Goal: Information Seeking & Learning: Learn about a topic

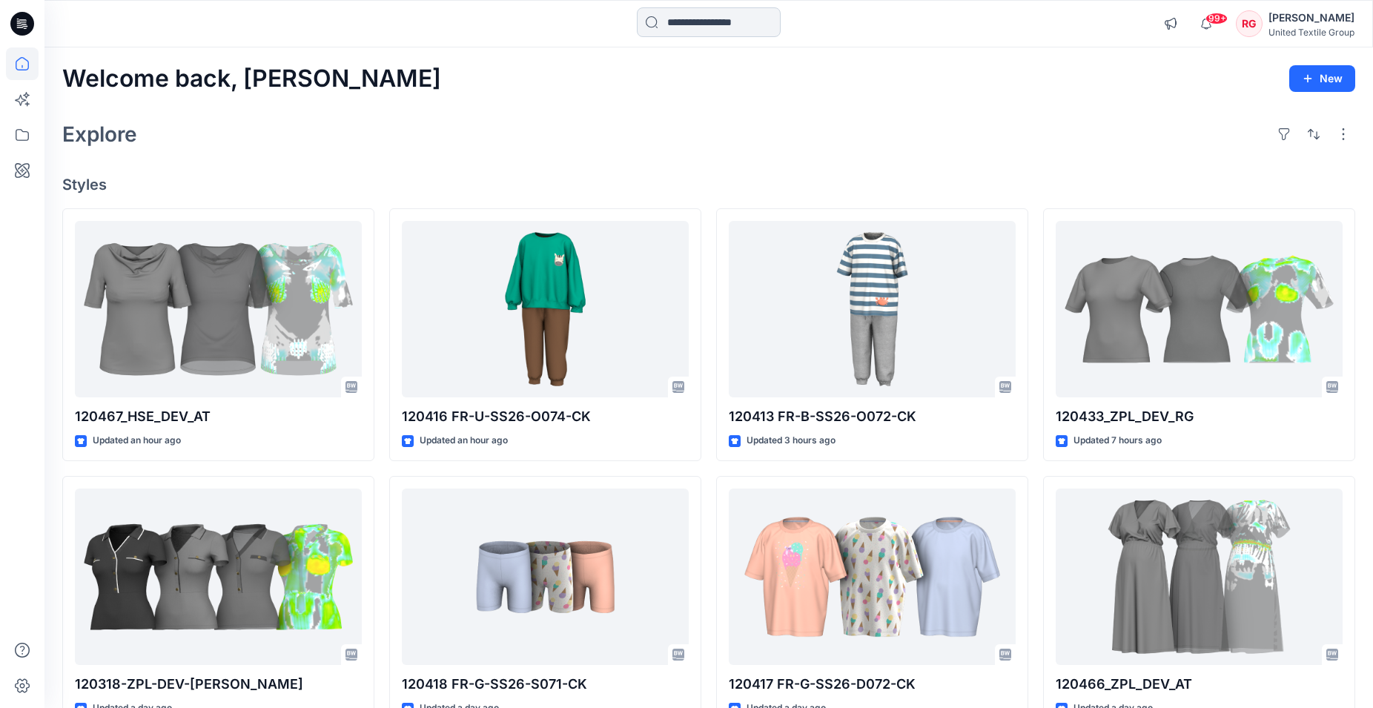
click at [674, 28] on input at bounding box center [709, 22] width 144 height 30
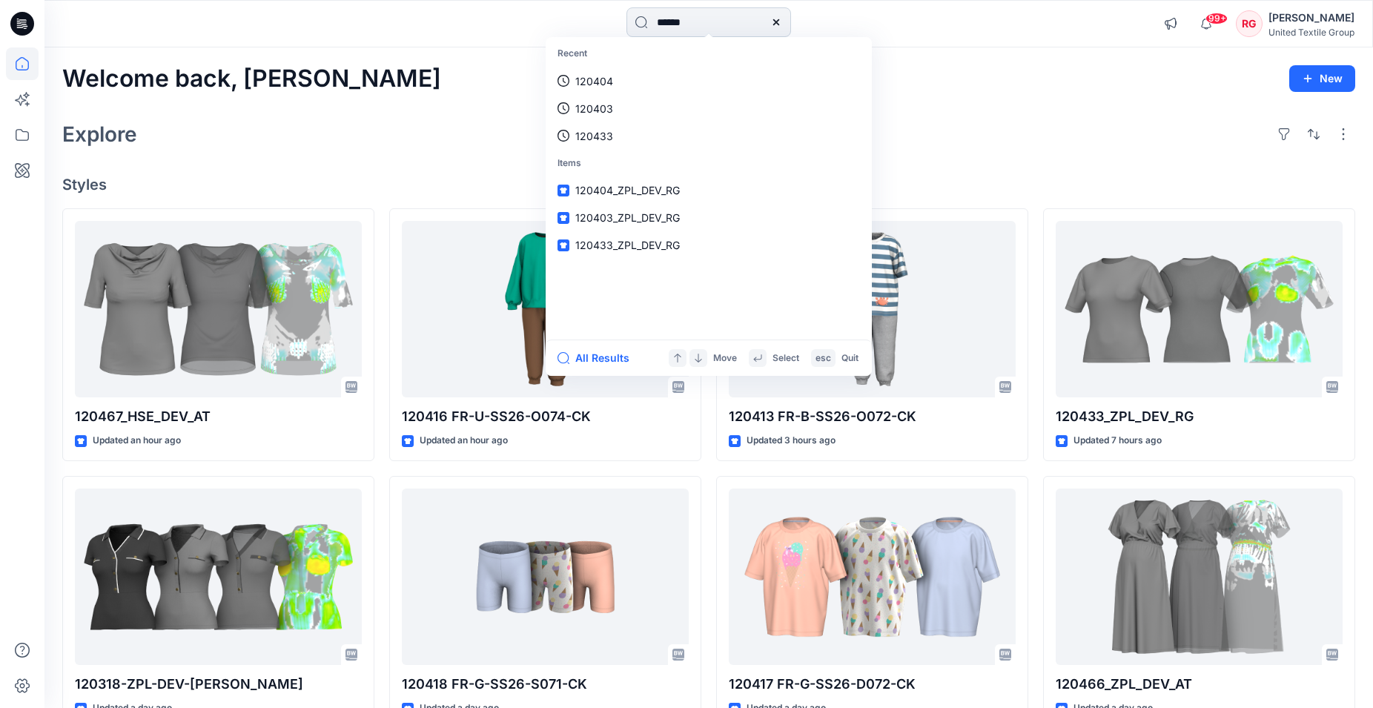
type input "******"
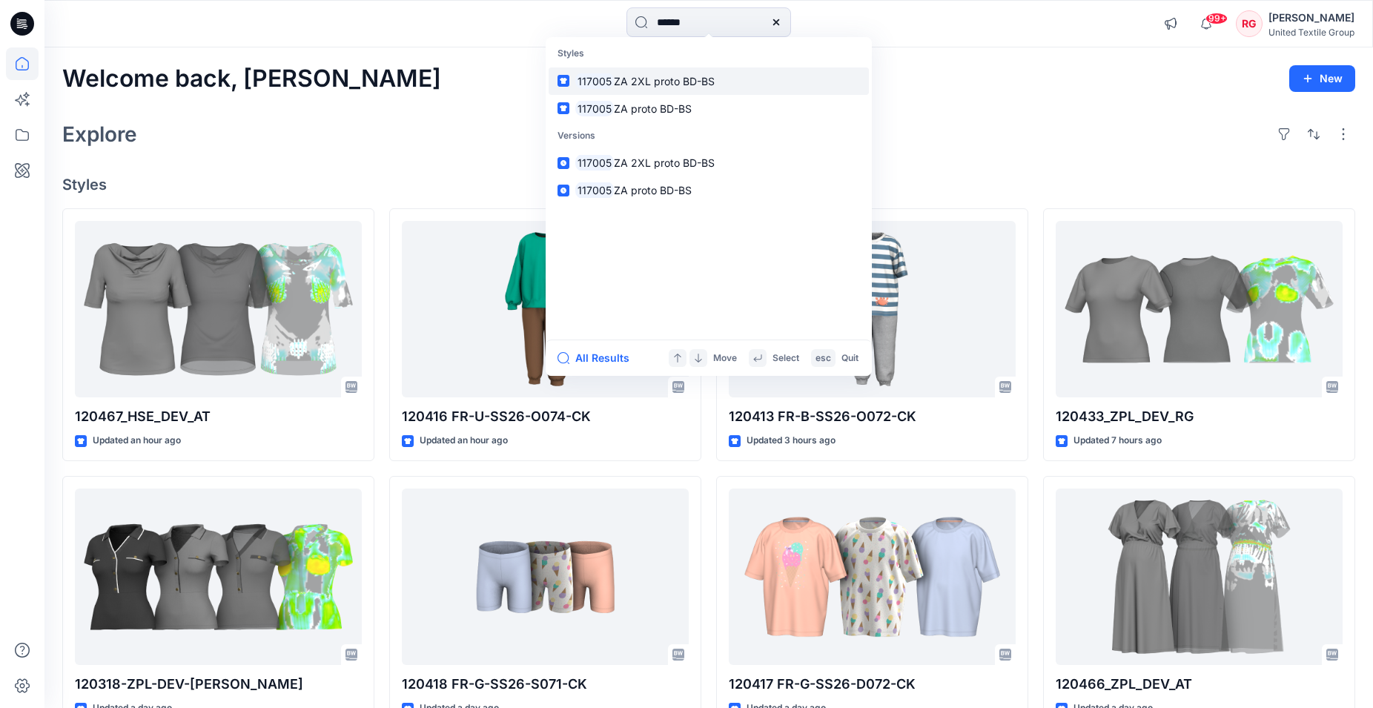
click at [671, 84] on span "ZA 2XL proto BD-BS" at bounding box center [664, 81] width 101 height 13
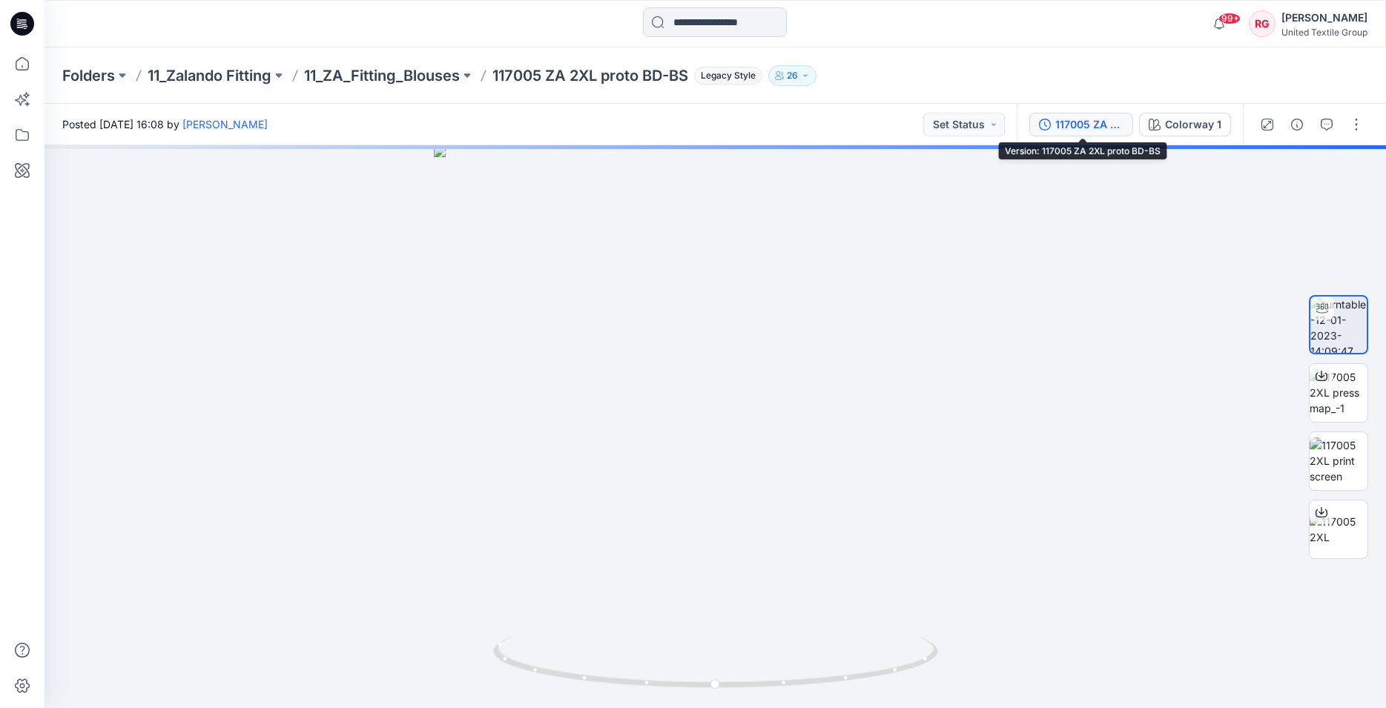
click at [1103, 124] on div "117005 ZA 2XL proto BD-BS" at bounding box center [1089, 124] width 68 height 16
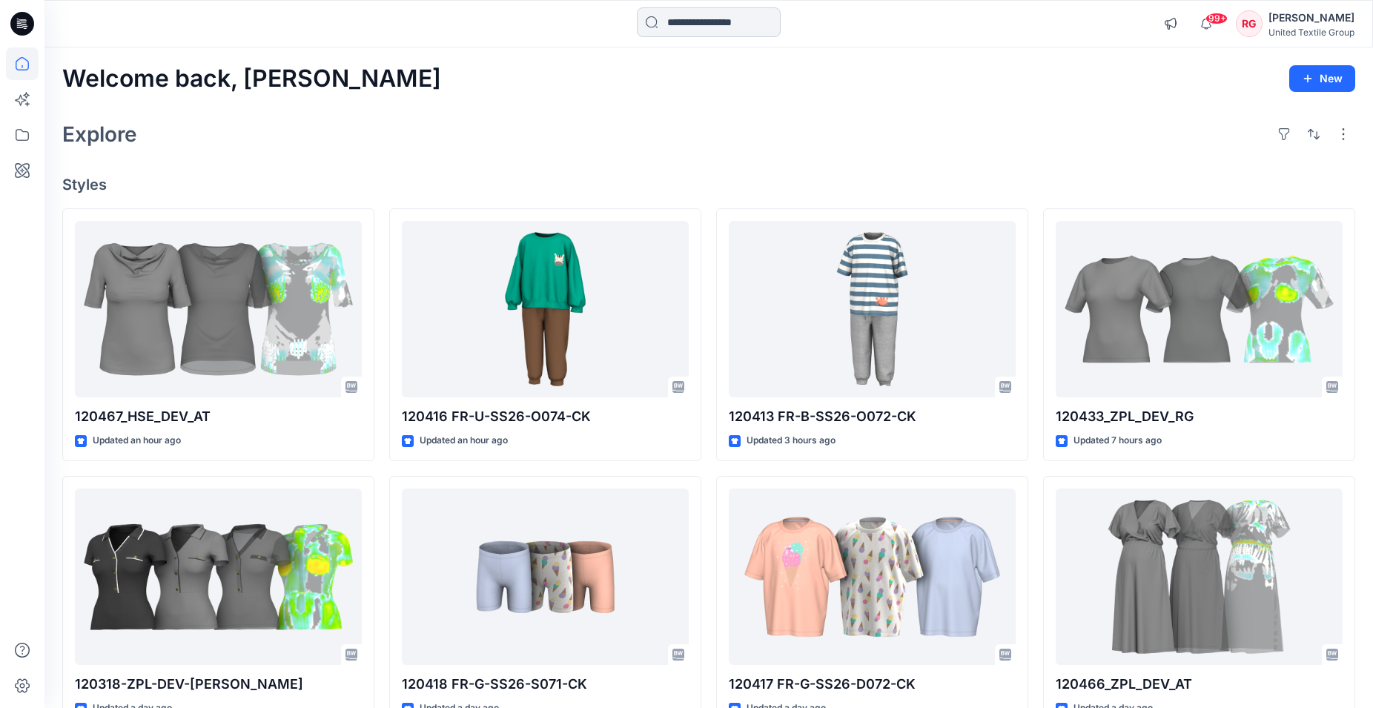
click at [674, 25] on input at bounding box center [709, 22] width 144 height 30
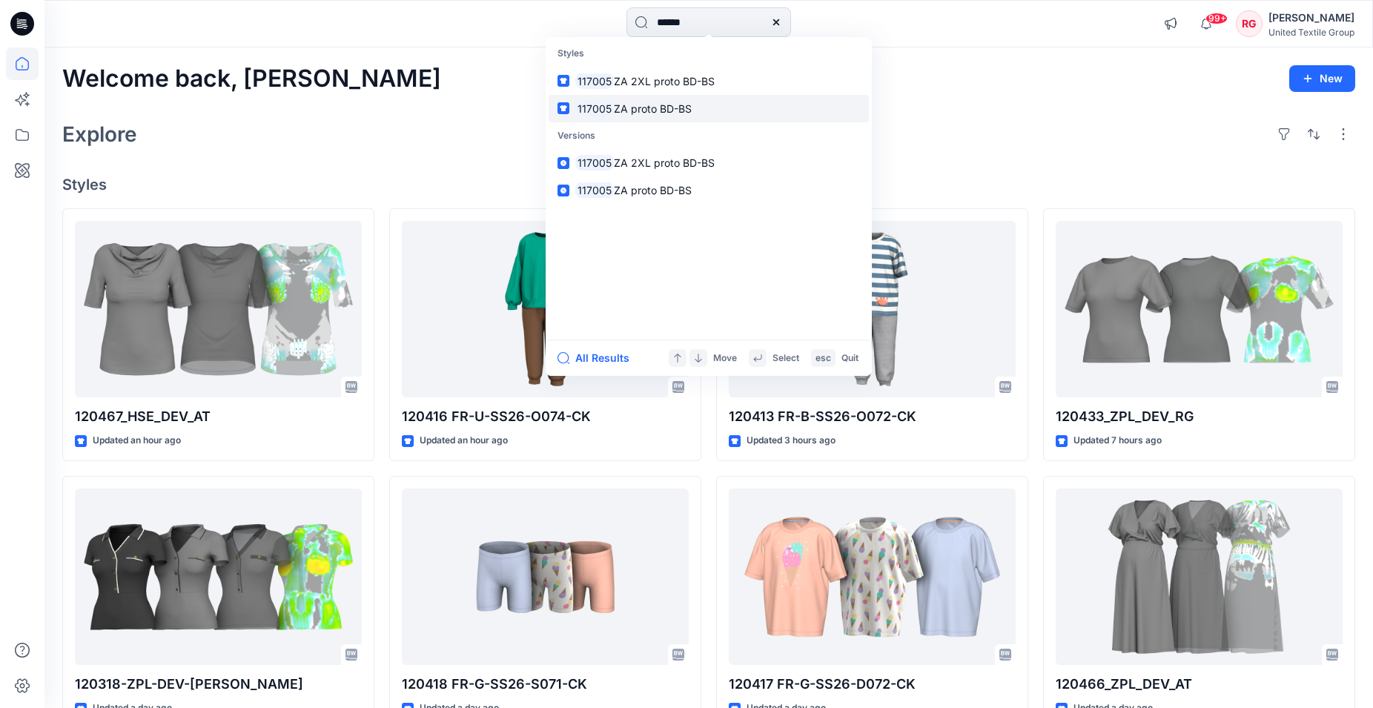
type input "******"
click at [632, 107] on span "ZA proto BD-BS" at bounding box center [653, 108] width 78 height 13
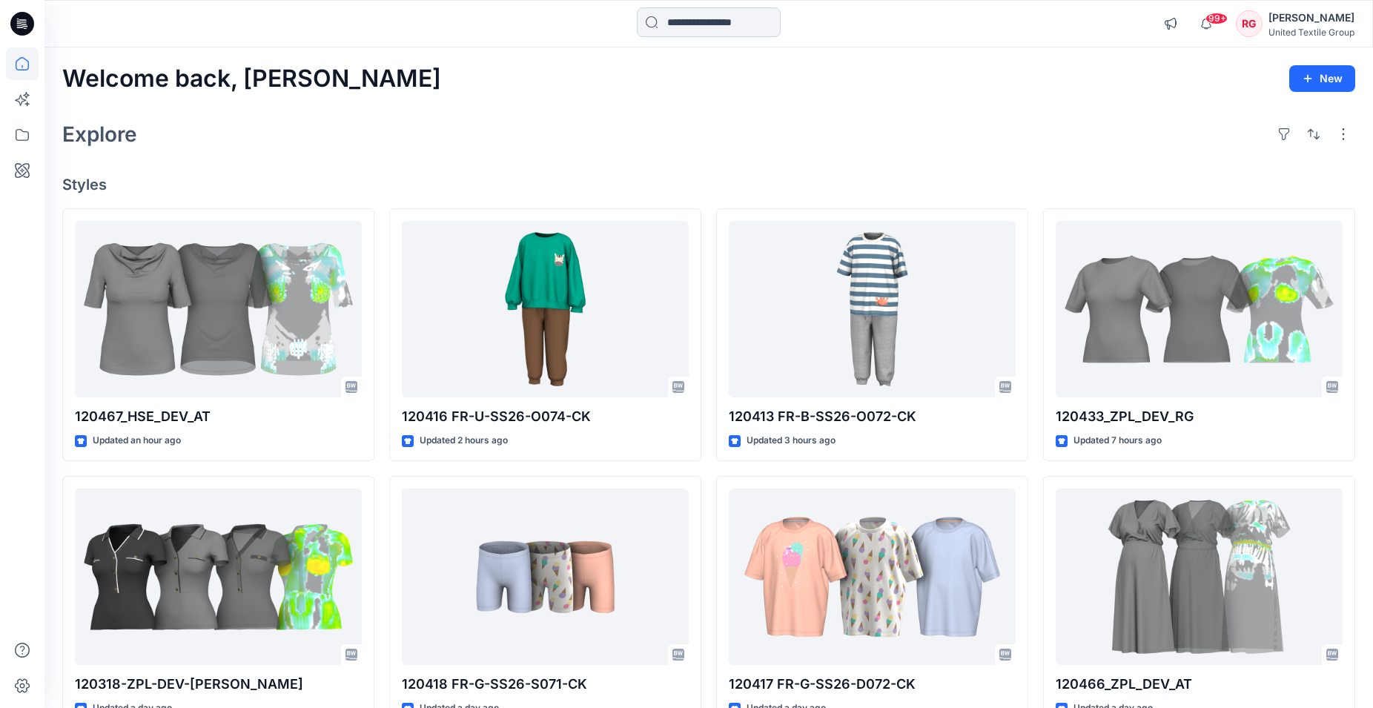
click at [692, 18] on input at bounding box center [709, 22] width 144 height 30
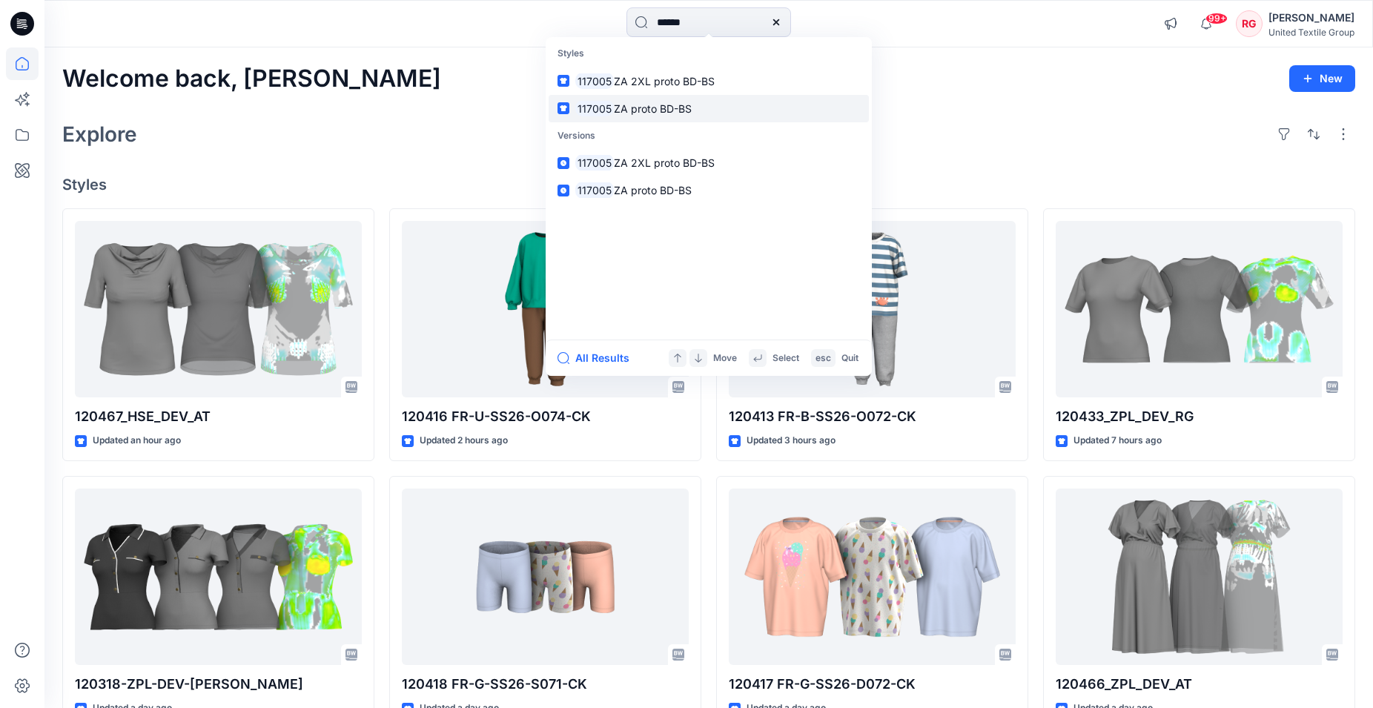
type input "******"
click at [668, 102] on p "117005 ZA proto BD-BS" at bounding box center [633, 109] width 116 height 16
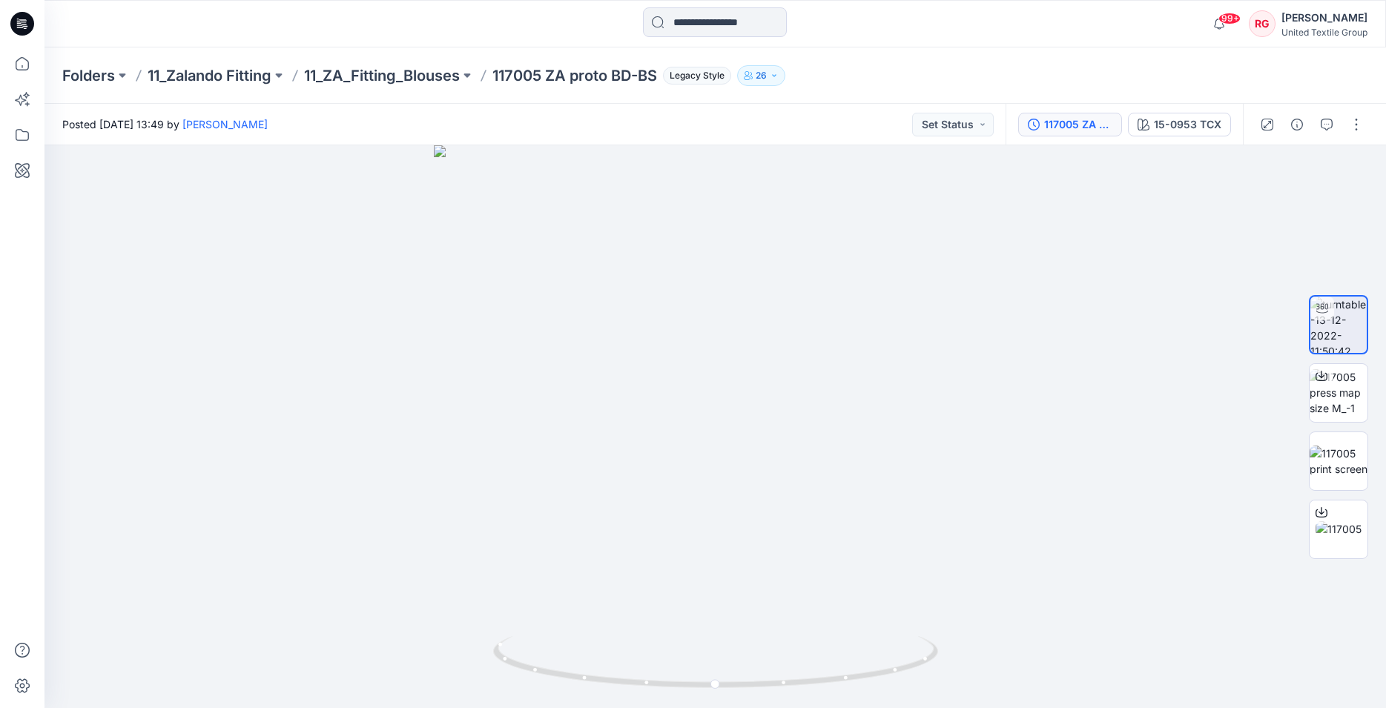
click at [1099, 132] on div "117005 ZA proto BD-BS" at bounding box center [1078, 124] width 68 height 16
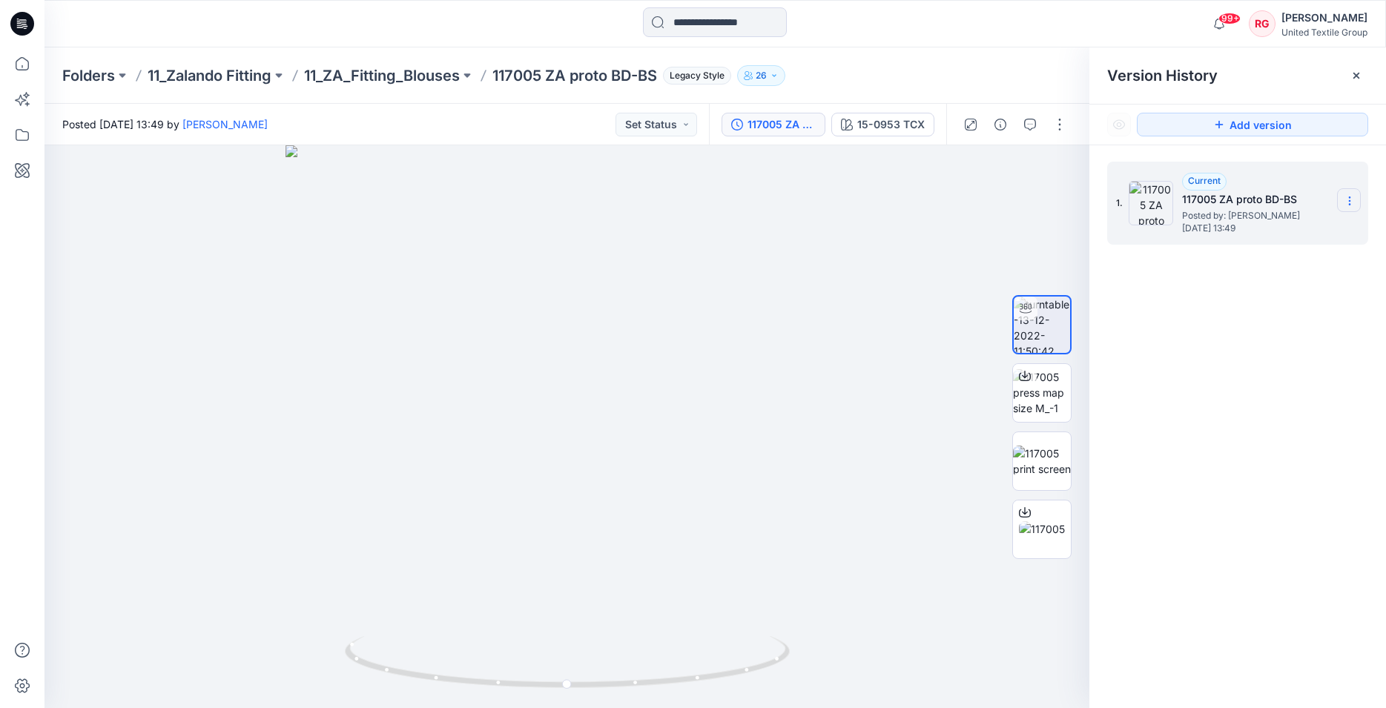
click at [1348, 202] on icon at bounding box center [1348, 201] width 1 height 1
click at [901, 291] on div at bounding box center [566, 426] width 1045 height 563
drag, startPoint x: 566, startPoint y: 681, endPoint x: 666, endPoint y: 681, distance: 100.8
click at [666, 681] on circle at bounding box center [665, 680] width 9 height 9
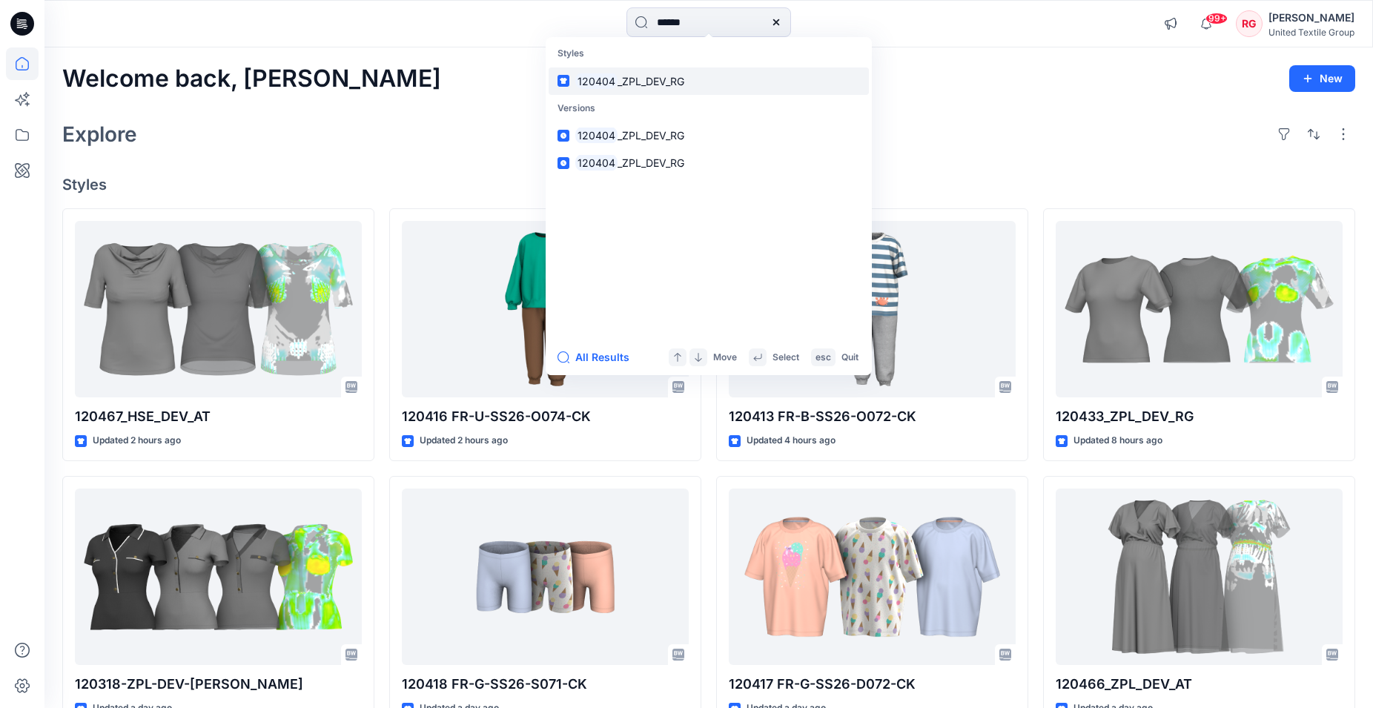
type input "******"
click at [644, 87] on span "_ZPL_DEV_RG" at bounding box center [651, 81] width 67 height 13
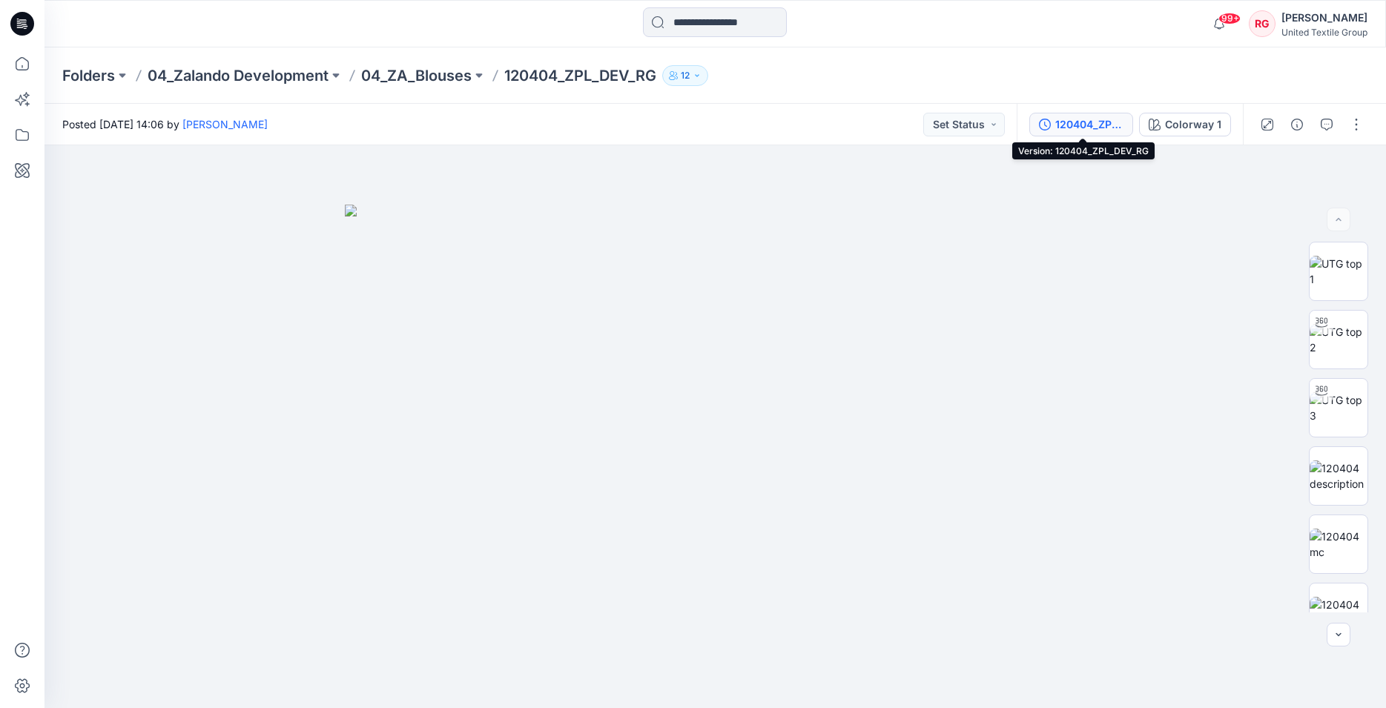
click at [1110, 128] on div "120404_ZPL_DEV_RG" at bounding box center [1089, 124] width 68 height 16
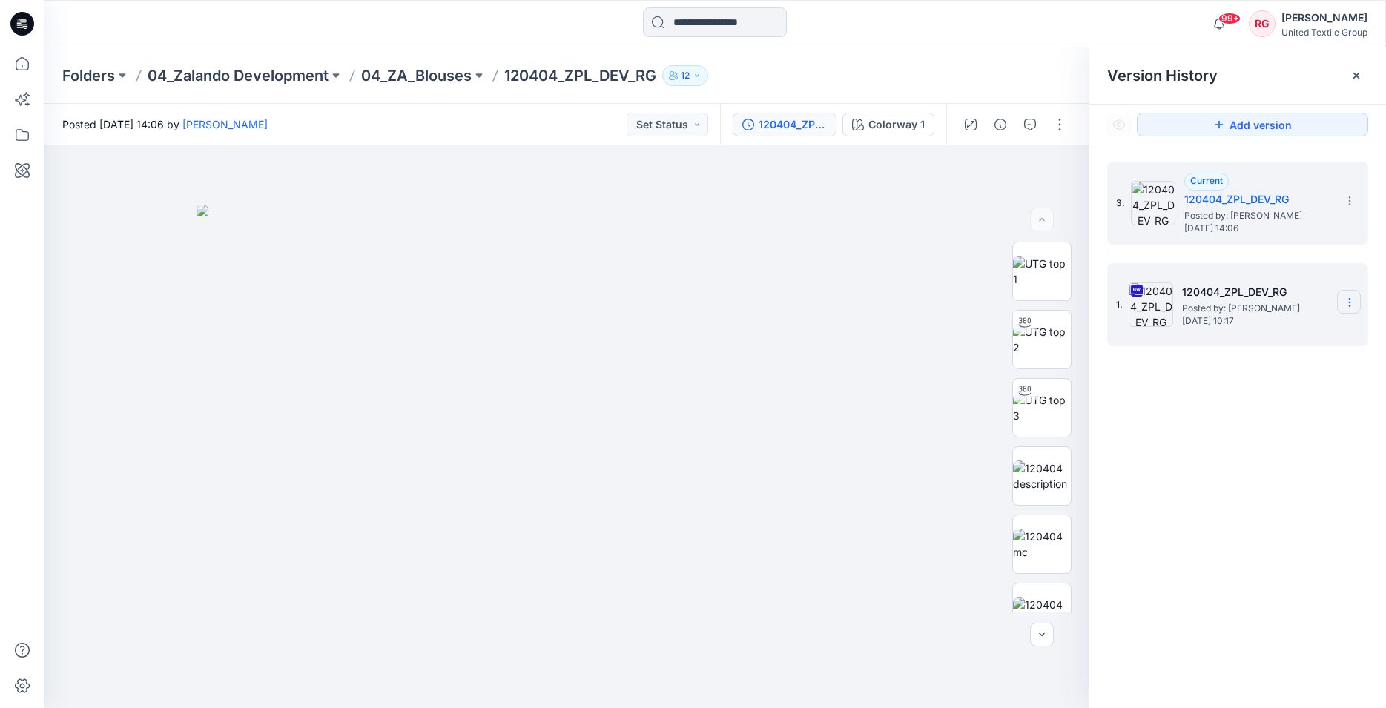
click at [1351, 302] on icon at bounding box center [1349, 303] width 12 height 12
click at [1164, 299] on img at bounding box center [1150, 304] width 44 height 44
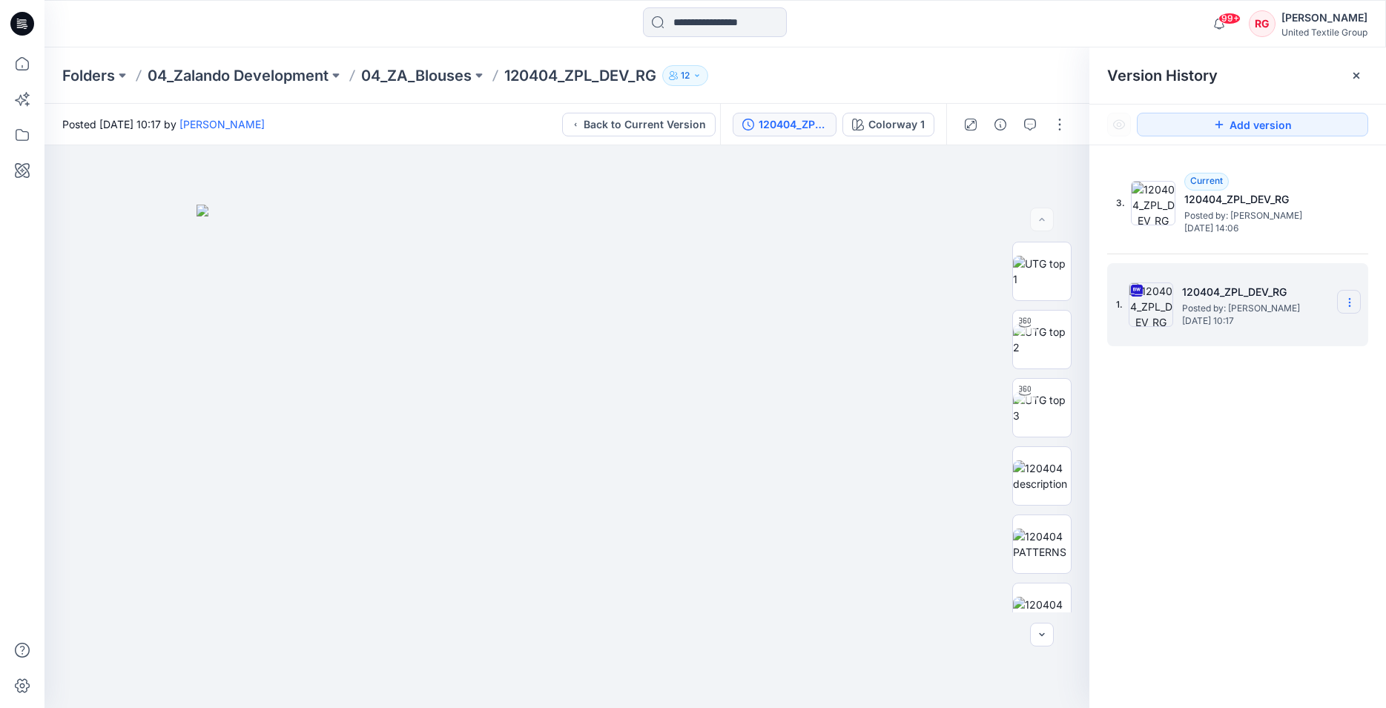
click at [1346, 304] on icon at bounding box center [1349, 303] width 12 height 12
click at [1326, 332] on span "Download Source BW File" at bounding box center [1274, 331] width 125 height 18
click at [965, 328] on div at bounding box center [566, 426] width 1045 height 563
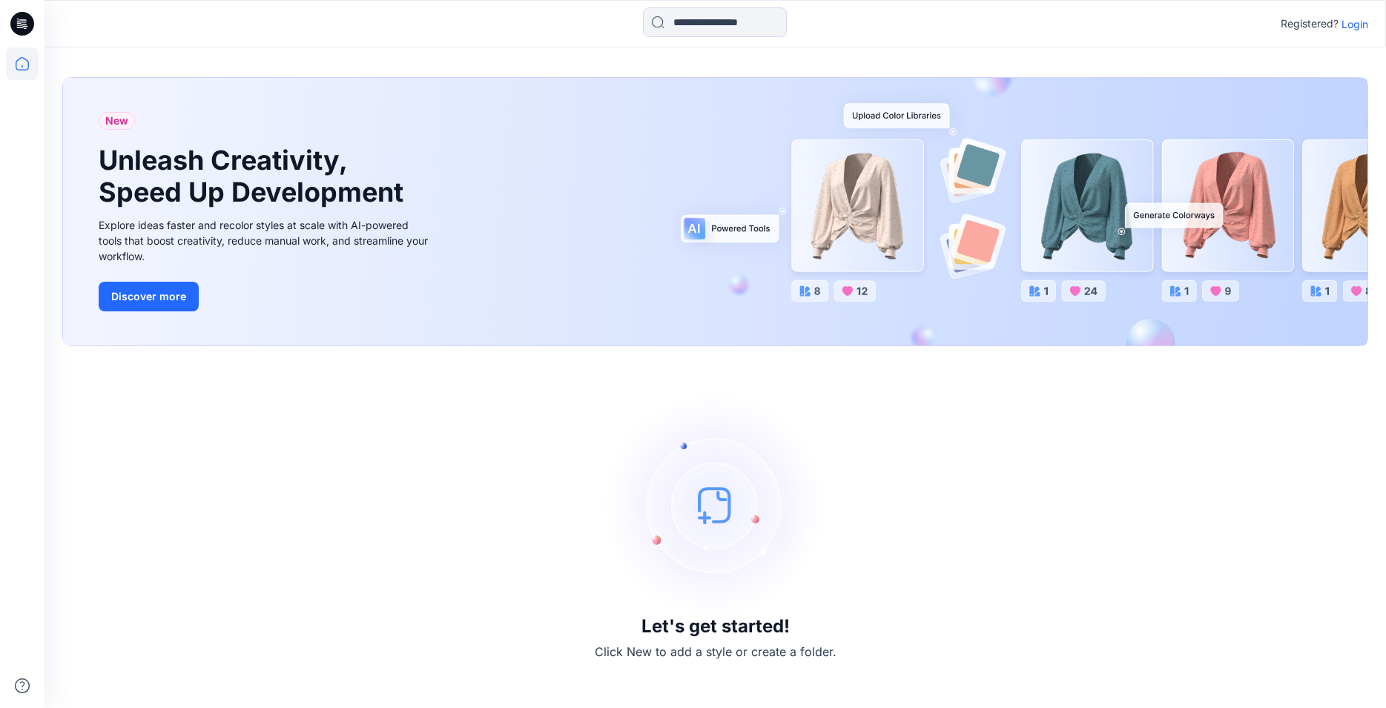
click at [1349, 26] on p "Login" at bounding box center [1354, 24] width 27 height 16
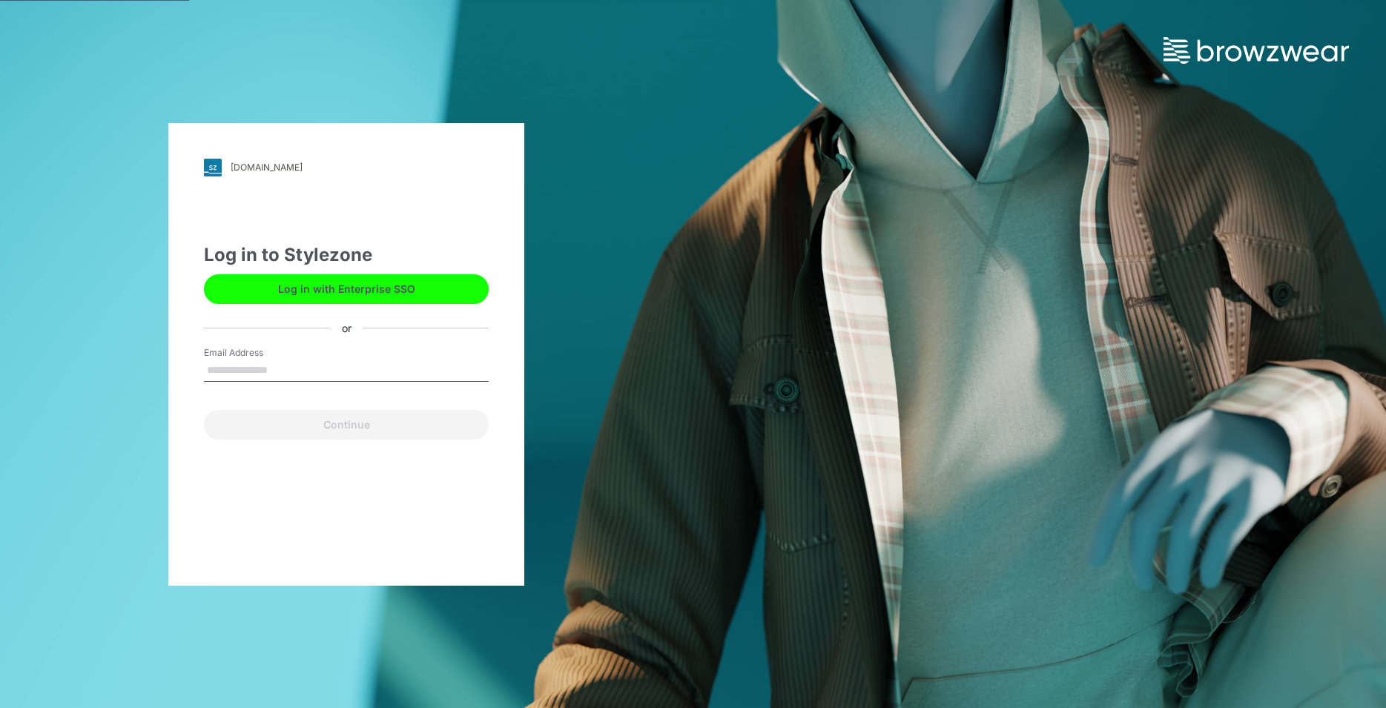
click at [249, 374] on input "Email Address" at bounding box center [346, 371] width 285 height 22
type input "**********"
click at [347, 427] on button "Continue" at bounding box center [346, 425] width 285 height 30
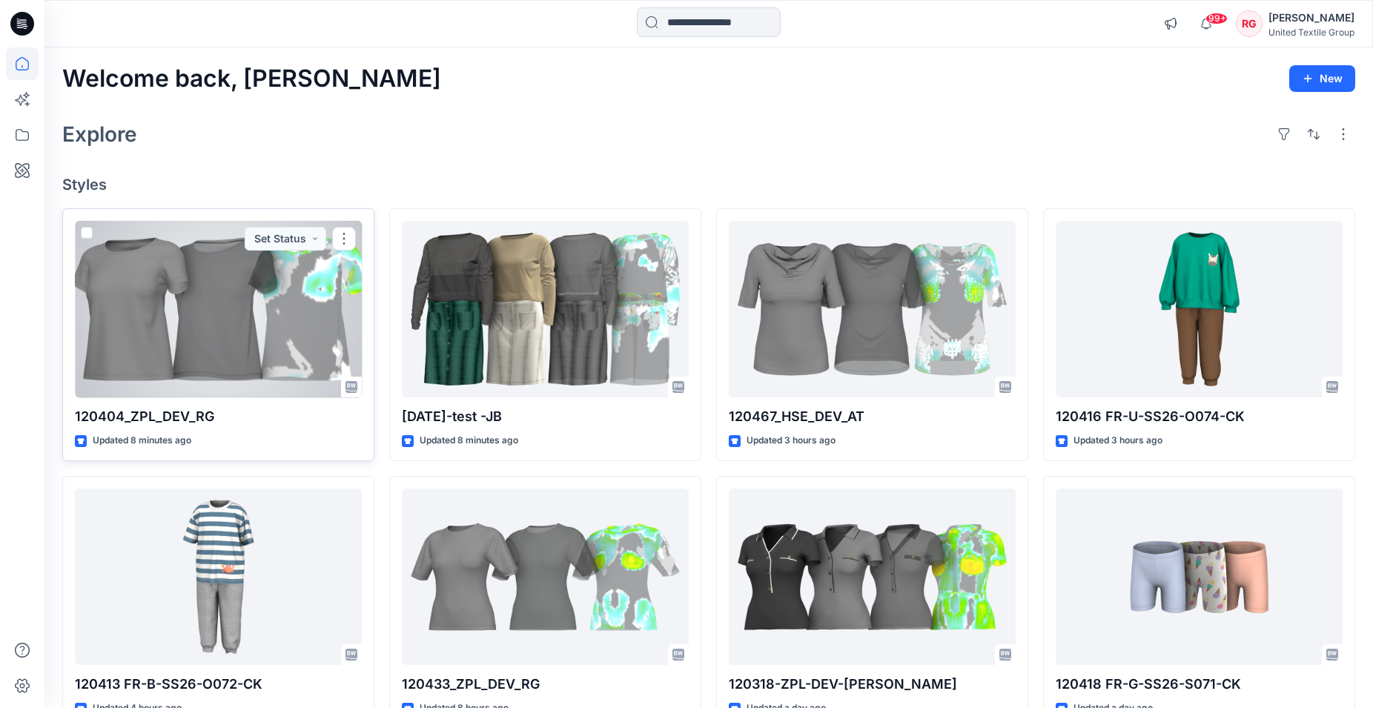
click at [208, 311] on div at bounding box center [218, 309] width 287 height 177
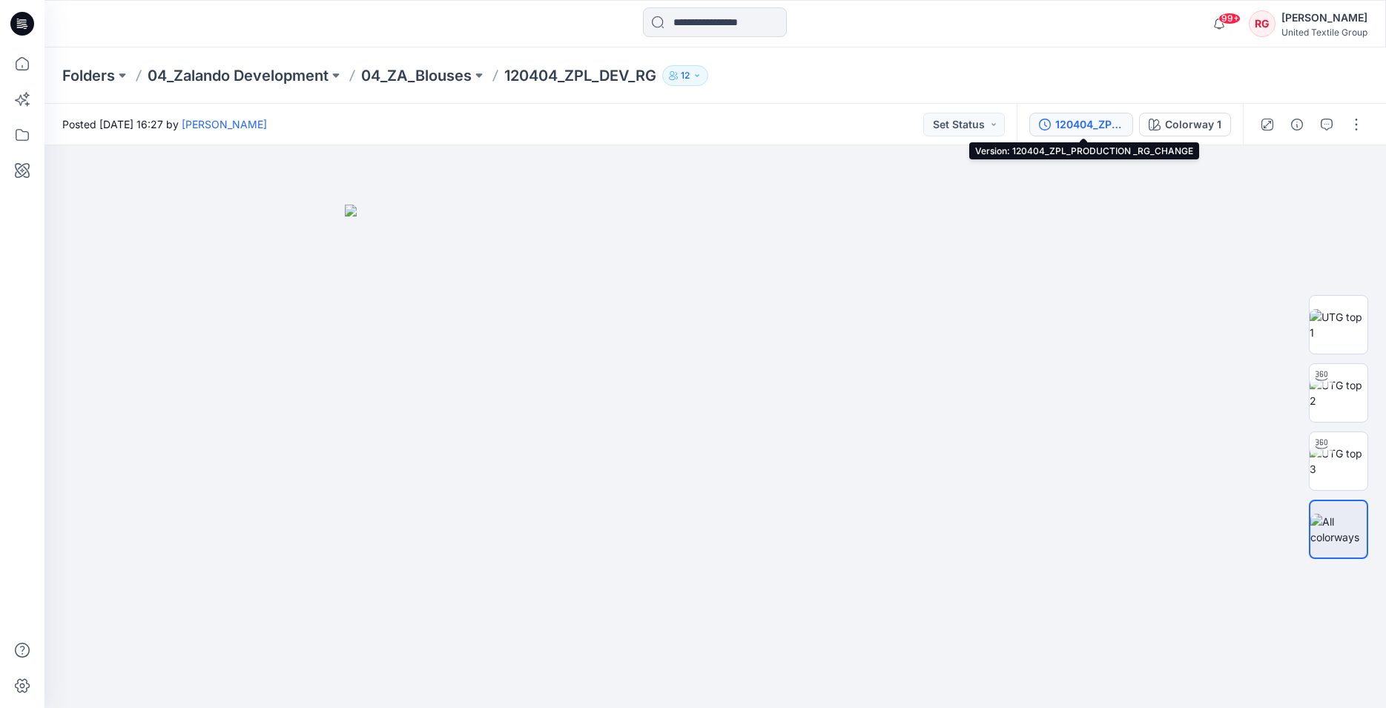
click at [1091, 121] on div "120404_ZPL_PRODUCTION _RG_CHANGE" at bounding box center [1089, 124] width 68 height 16
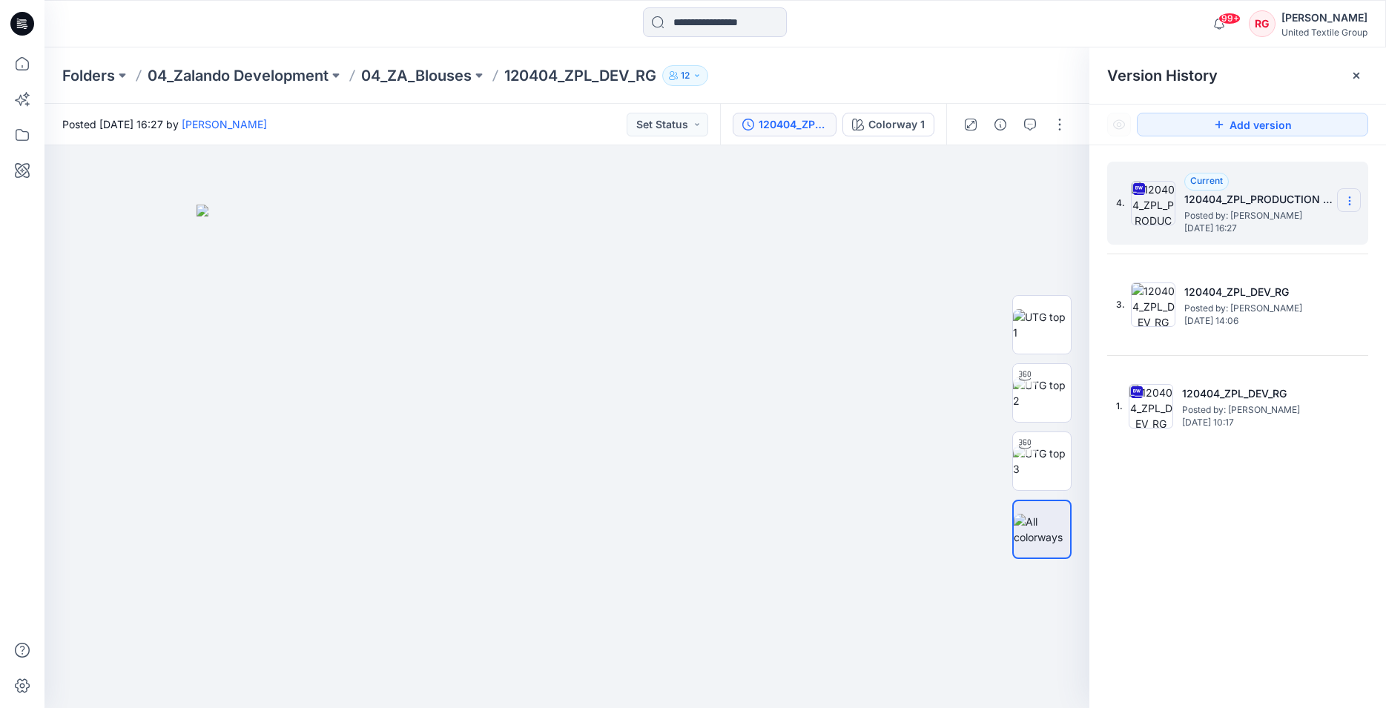
click at [1351, 204] on icon at bounding box center [1349, 201] width 12 height 12
click at [1040, 236] on div at bounding box center [566, 426] width 1045 height 563
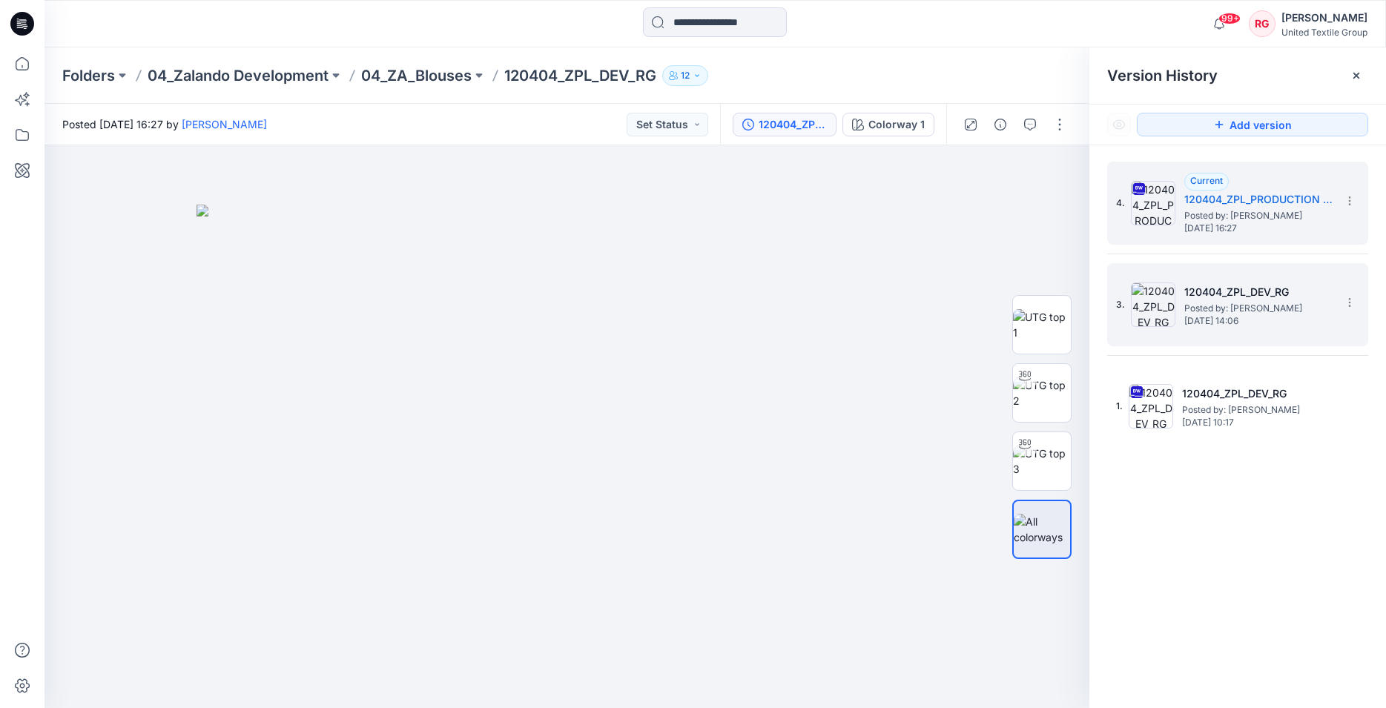
click at [1148, 297] on img at bounding box center [1153, 304] width 44 height 44
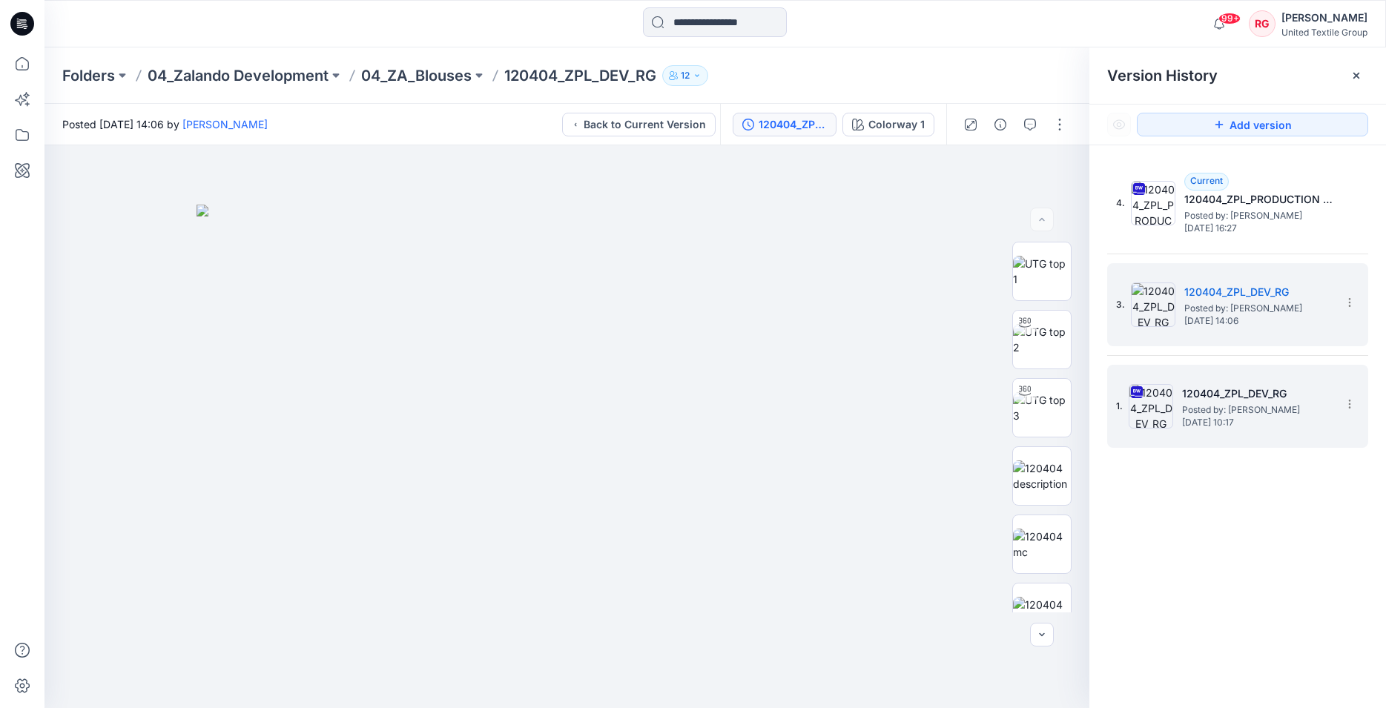
click at [1159, 399] on img at bounding box center [1150, 406] width 44 height 44
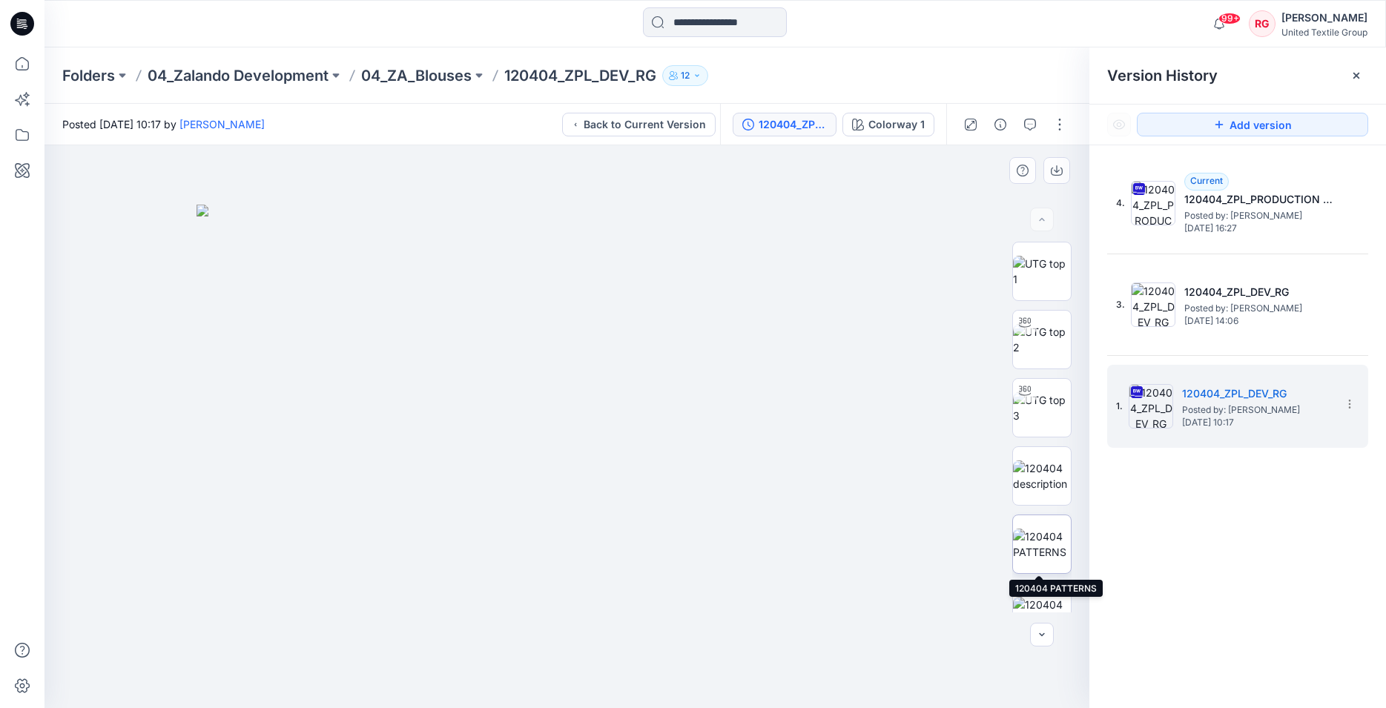
click at [1040, 542] on img at bounding box center [1042, 544] width 58 height 31
click at [1037, 597] on img at bounding box center [1042, 612] width 58 height 31
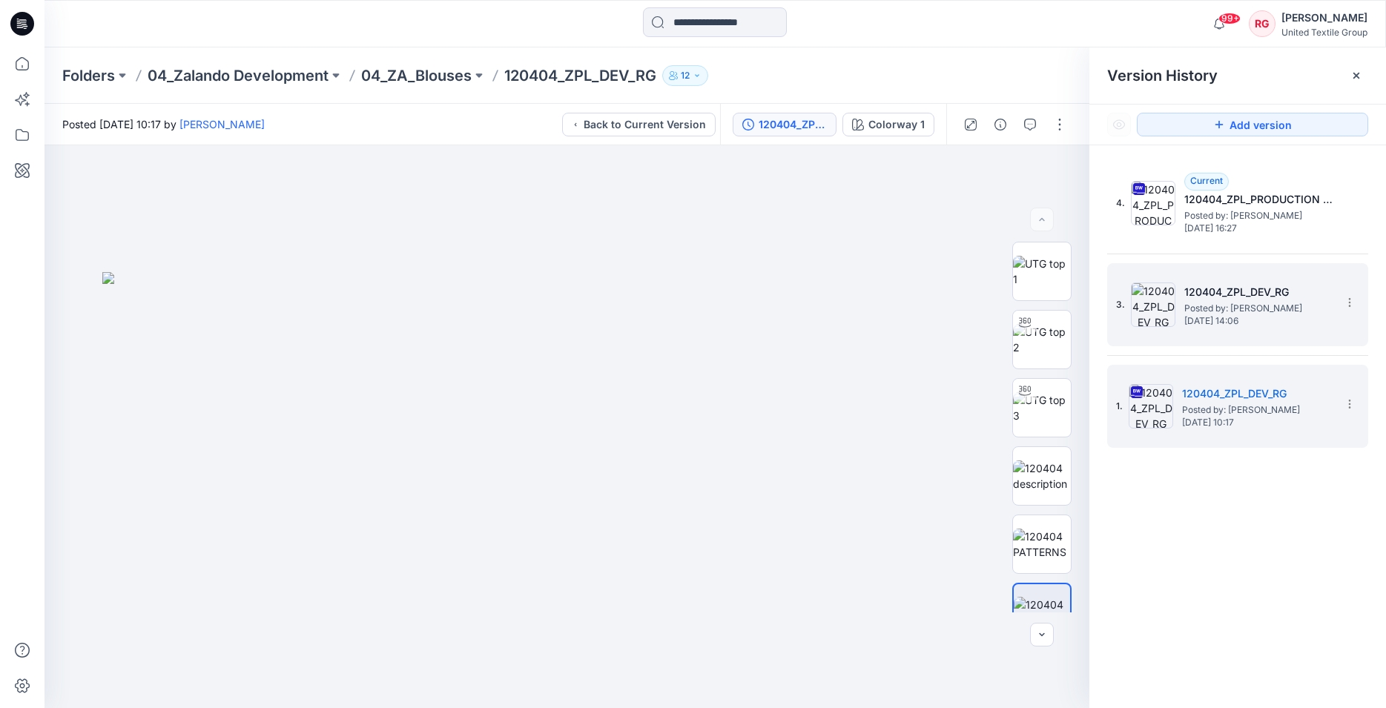
click at [1199, 295] on h5 "120404_ZPL_DEV_RG" at bounding box center [1258, 292] width 148 height 18
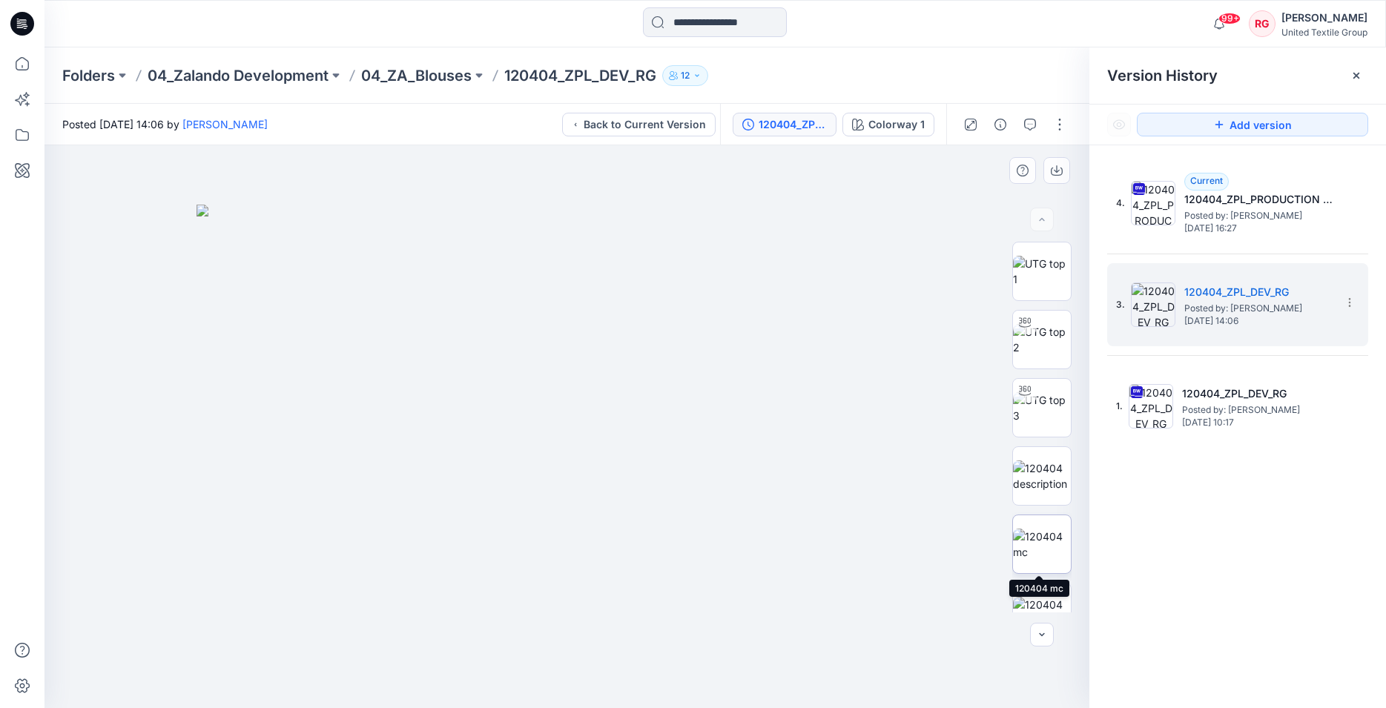
click at [1042, 539] on img at bounding box center [1042, 544] width 58 height 31
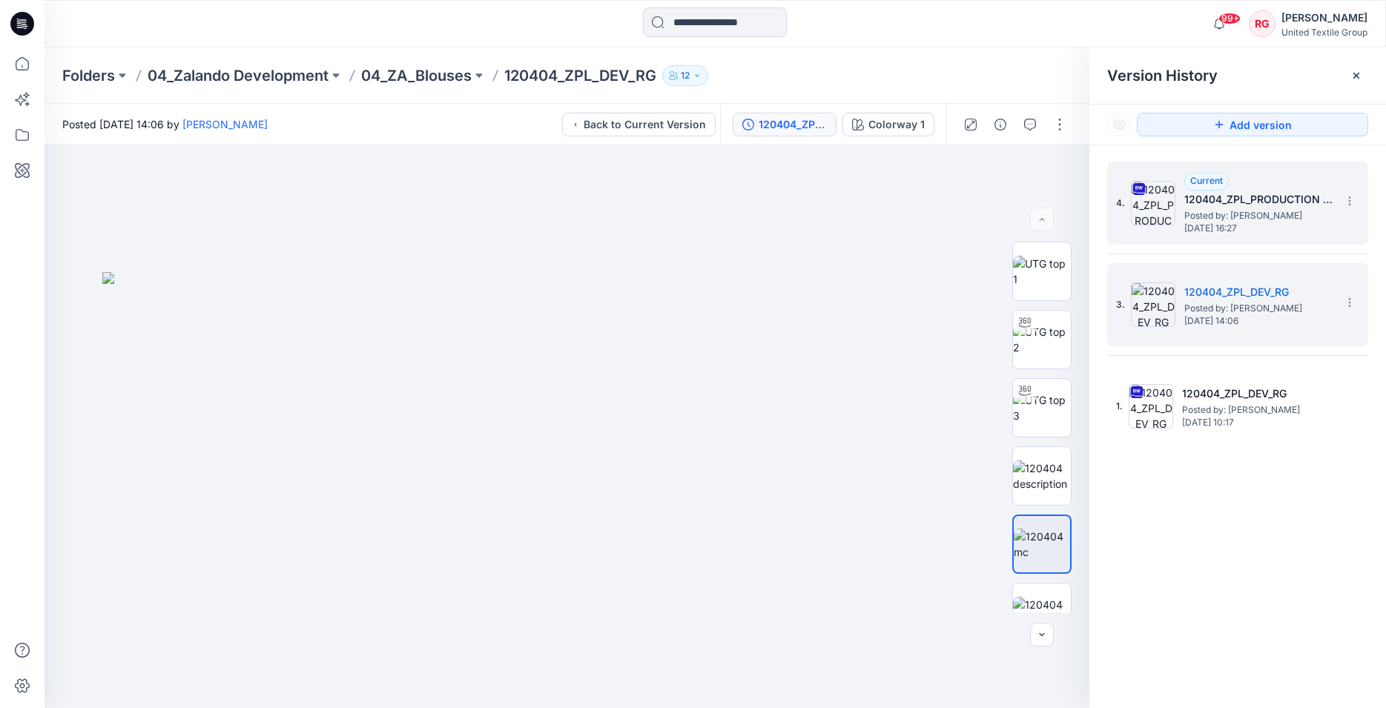
click at [1238, 208] on span "Posted by: Rita Garneliene" at bounding box center [1258, 215] width 148 height 15
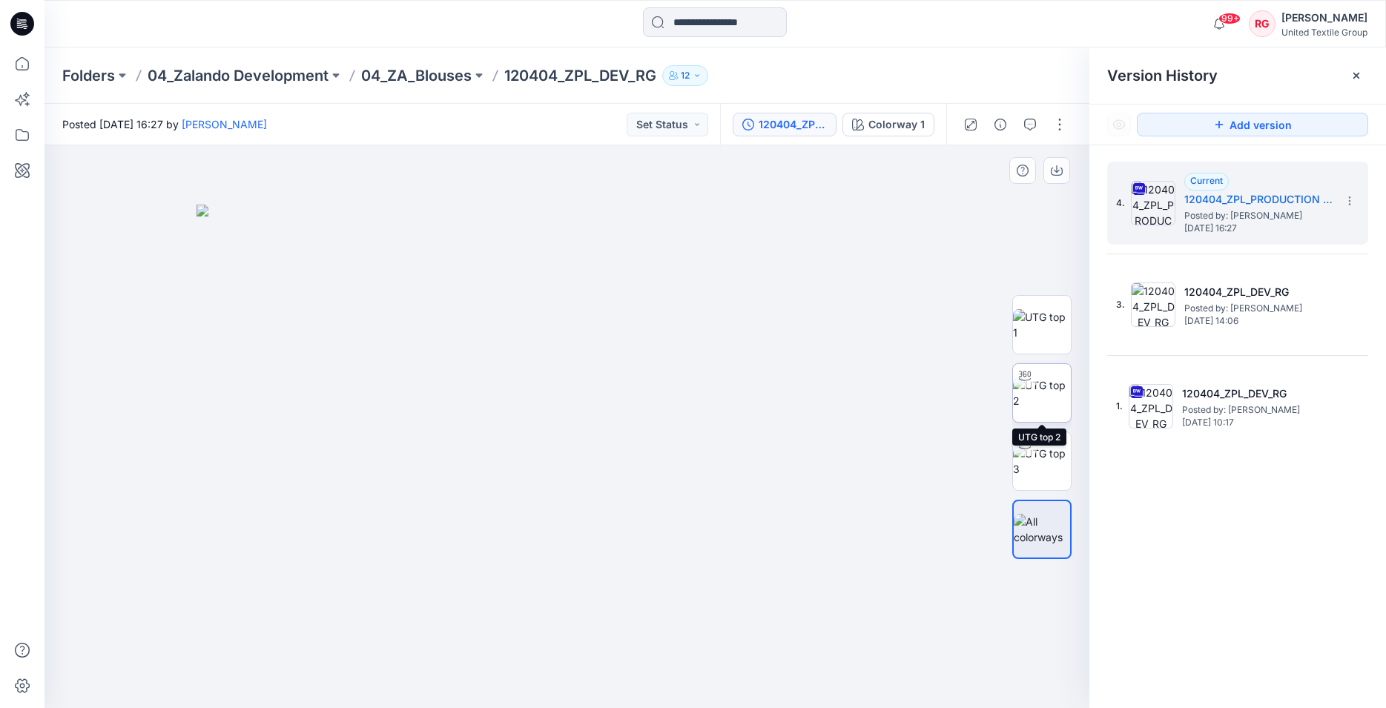
click at [1037, 397] on img at bounding box center [1042, 392] width 58 height 31
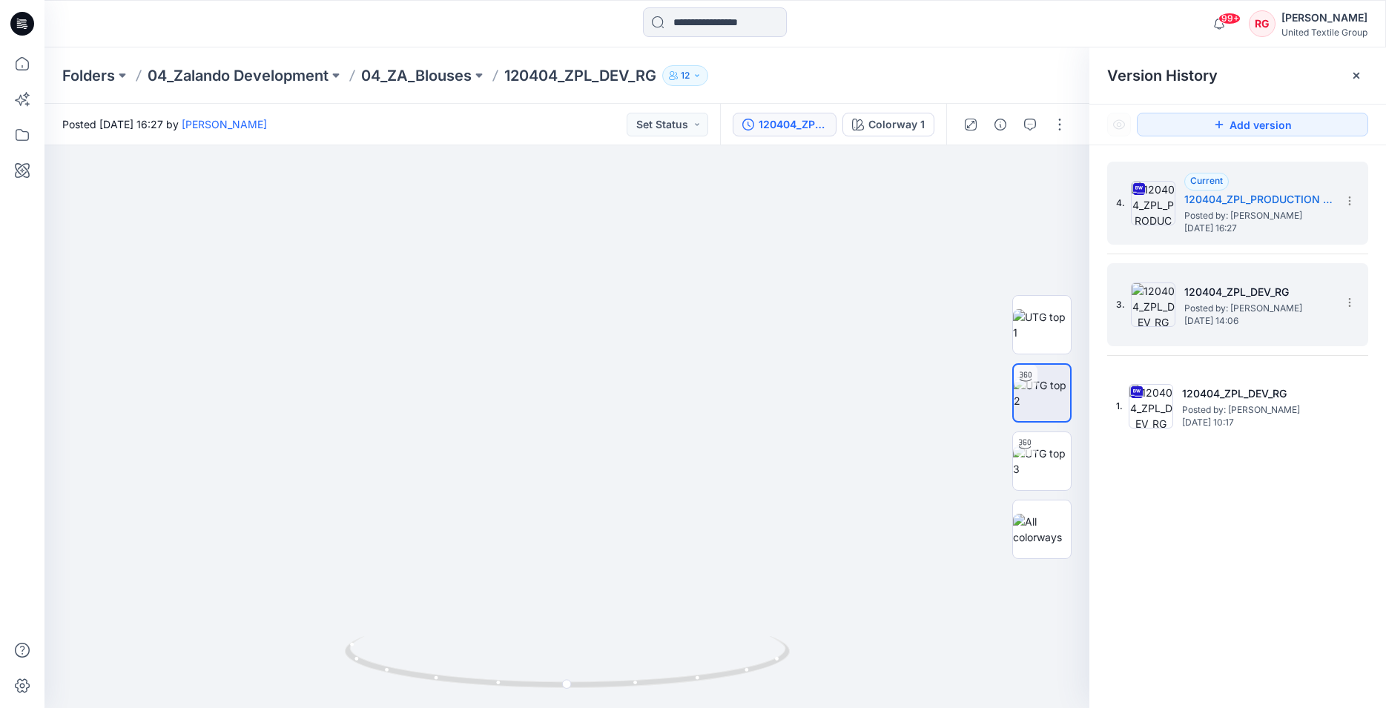
click at [1192, 301] on span "Posted by: Rita Garneliene" at bounding box center [1258, 308] width 148 height 15
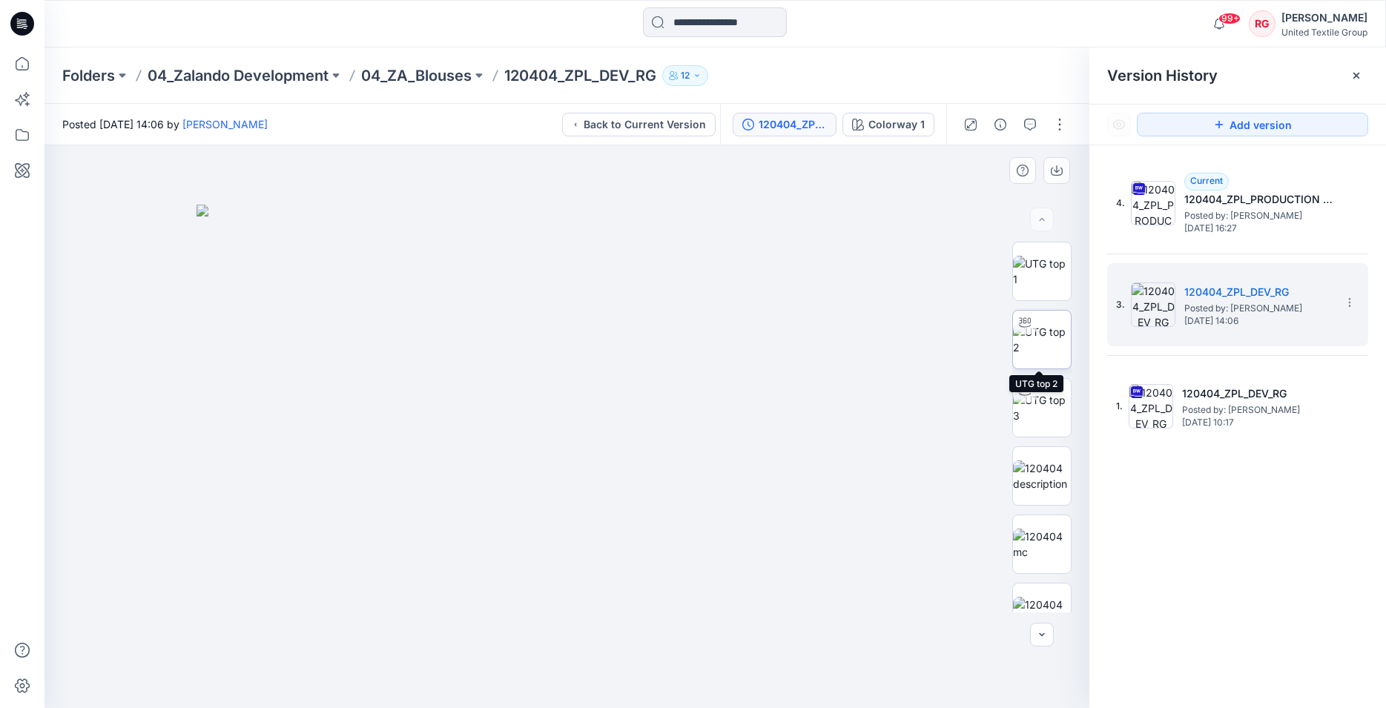
click at [1040, 344] on img at bounding box center [1042, 339] width 58 height 31
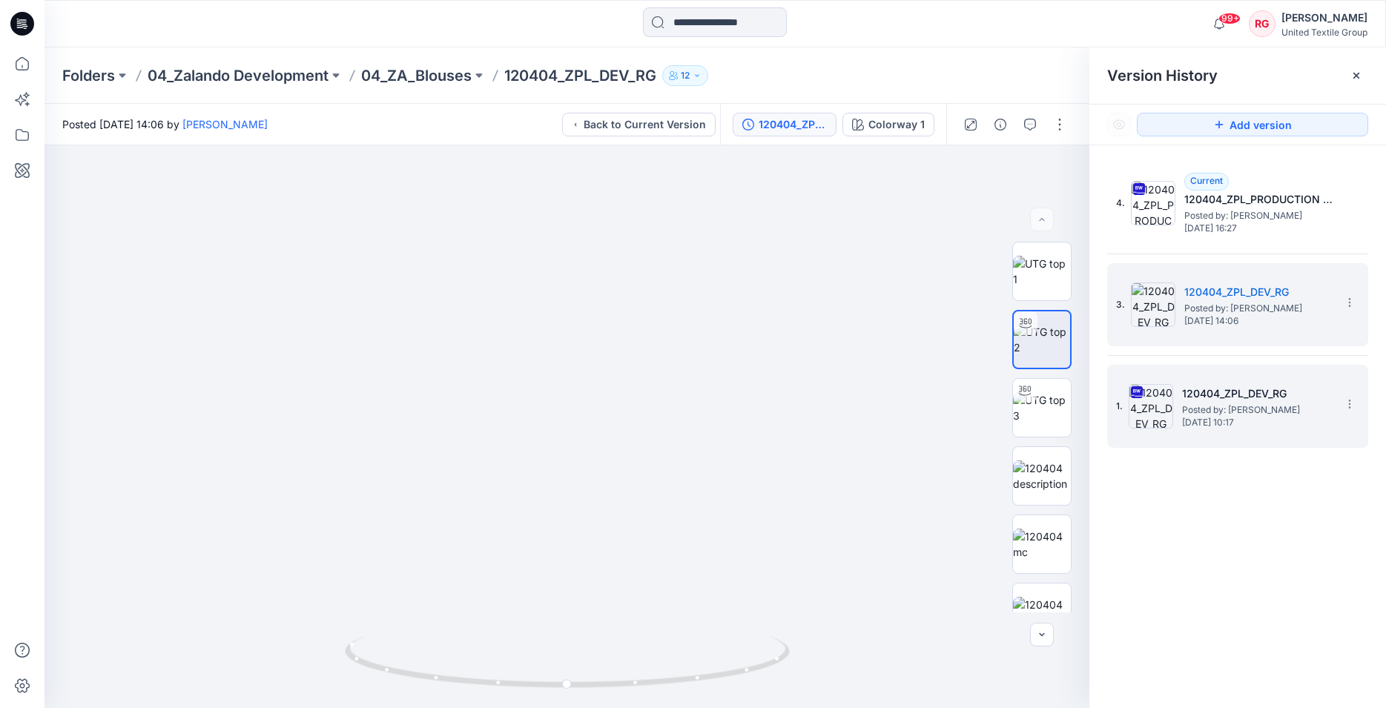
click at [1242, 409] on span "Posted by: Rita Garneliene" at bounding box center [1256, 410] width 148 height 15
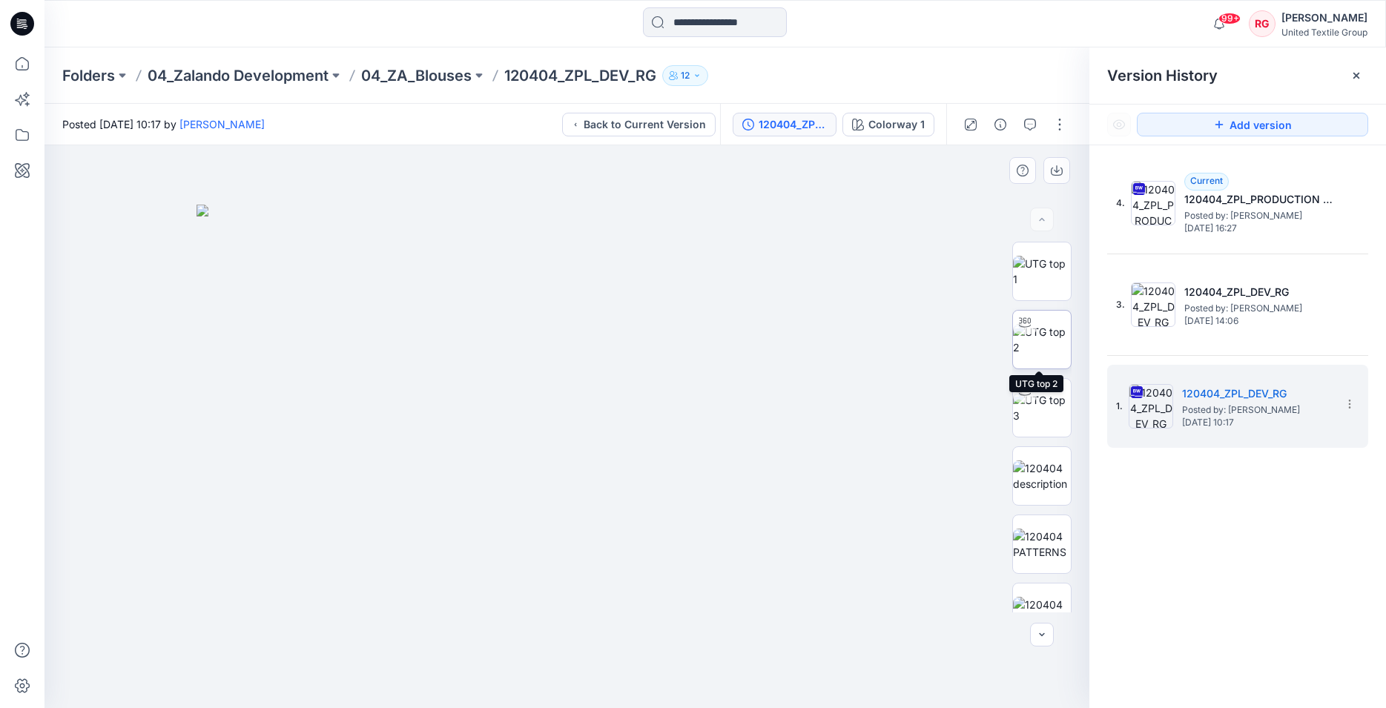
drag, startPoint x: 1047, startPoint y: 342, endPoint x: 1015, endPoint y: 345, distance: 32.0
click at [1047, 342] on img at bounding box center [1042, 339] width 58 height 31
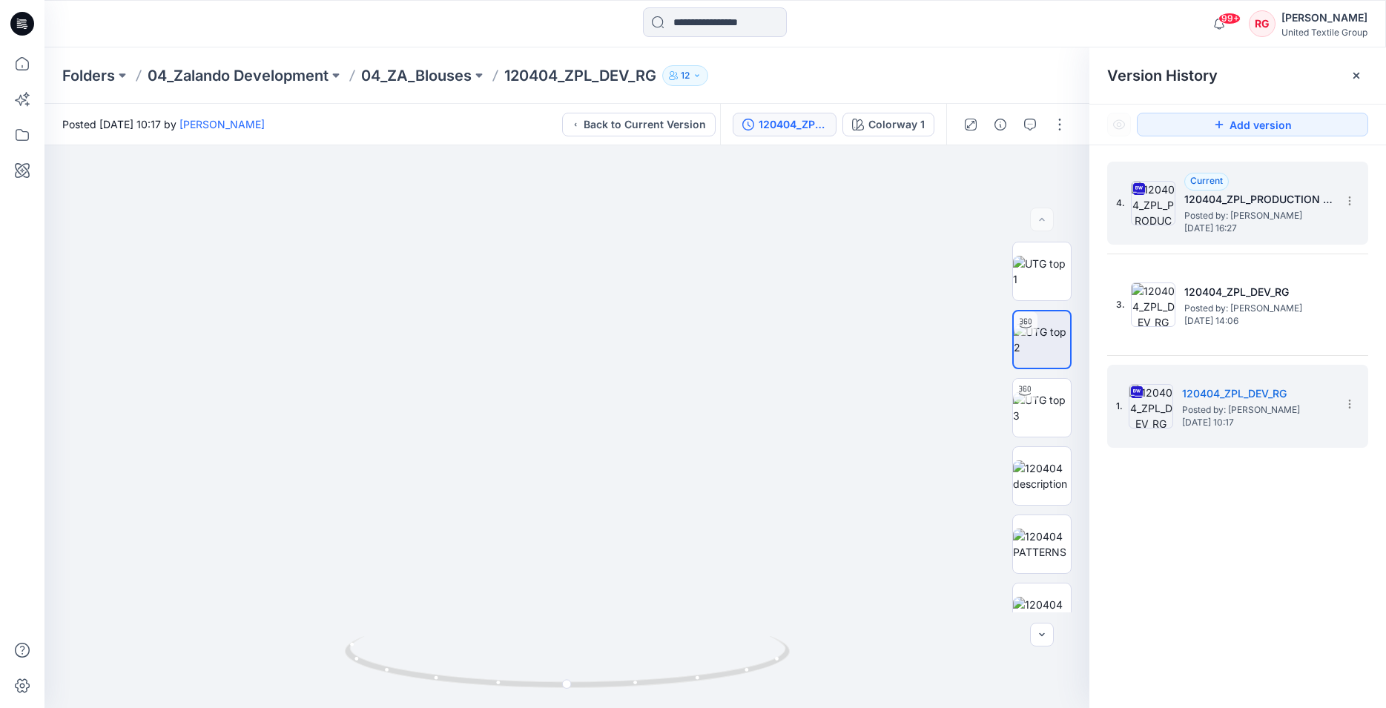
click at [1248, 208] on span "Posted by: Rita Garneliene" at bounding box center [1258, 215] width 148 height 15
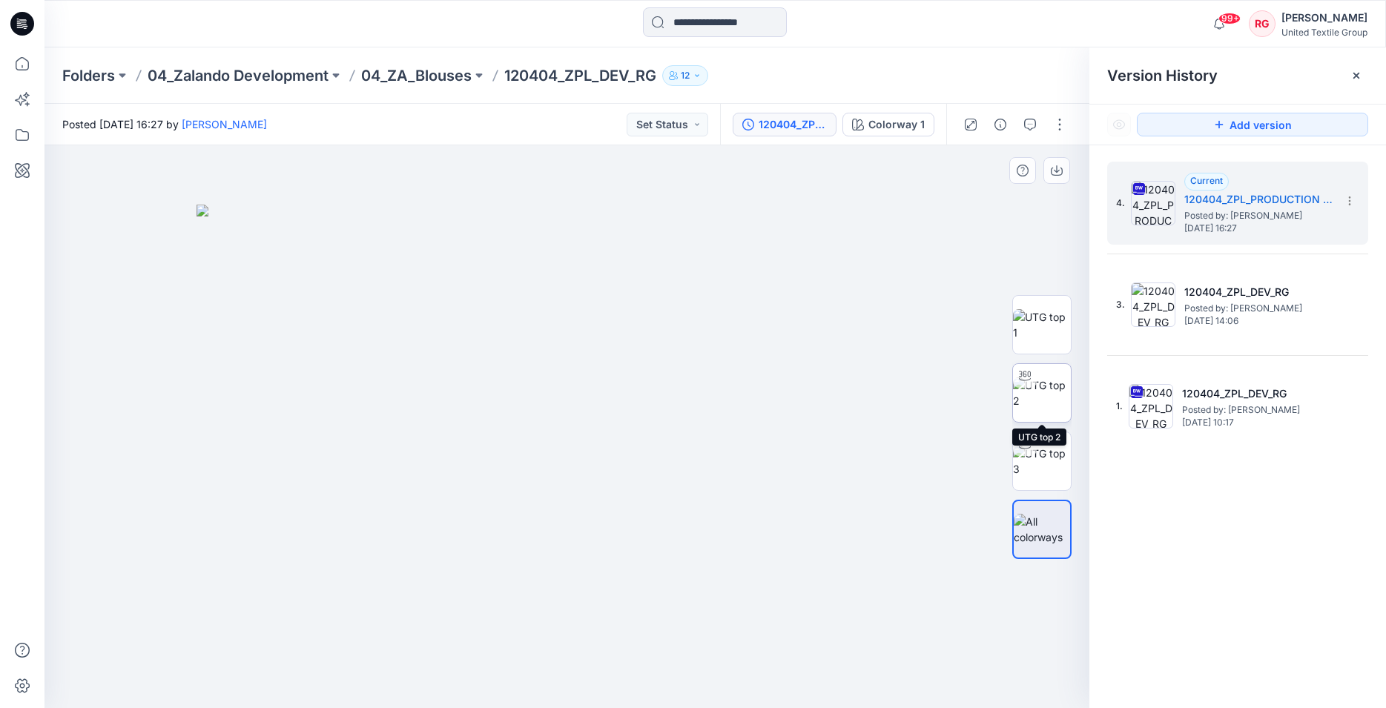
click at [1043, 384] on img at bounding box center [1042, 392] width 58 height 31
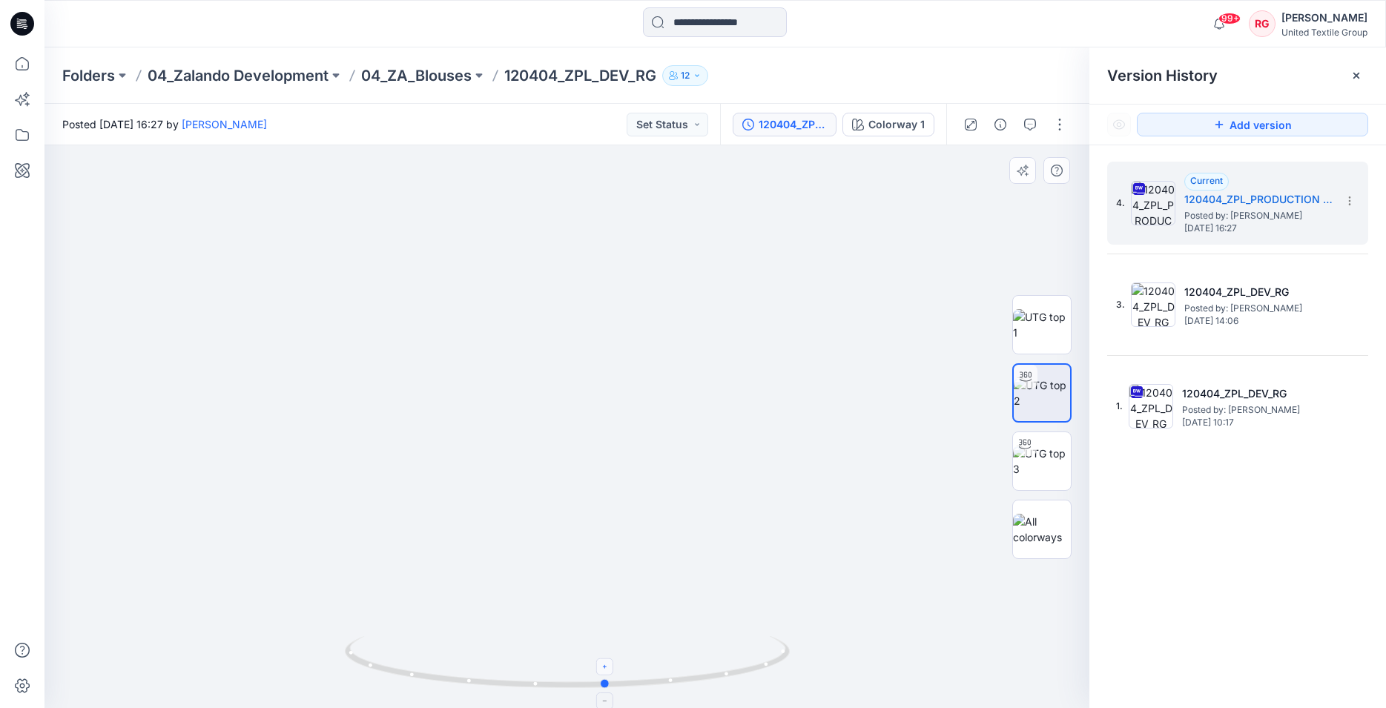
drag, startPoint x: 566, startPoint y: 684, endPoint x: 606, endPoint y: 672, distance: 40.8
click at [606, 672] on icon at bounding box center [569, 664] width 449 height 56
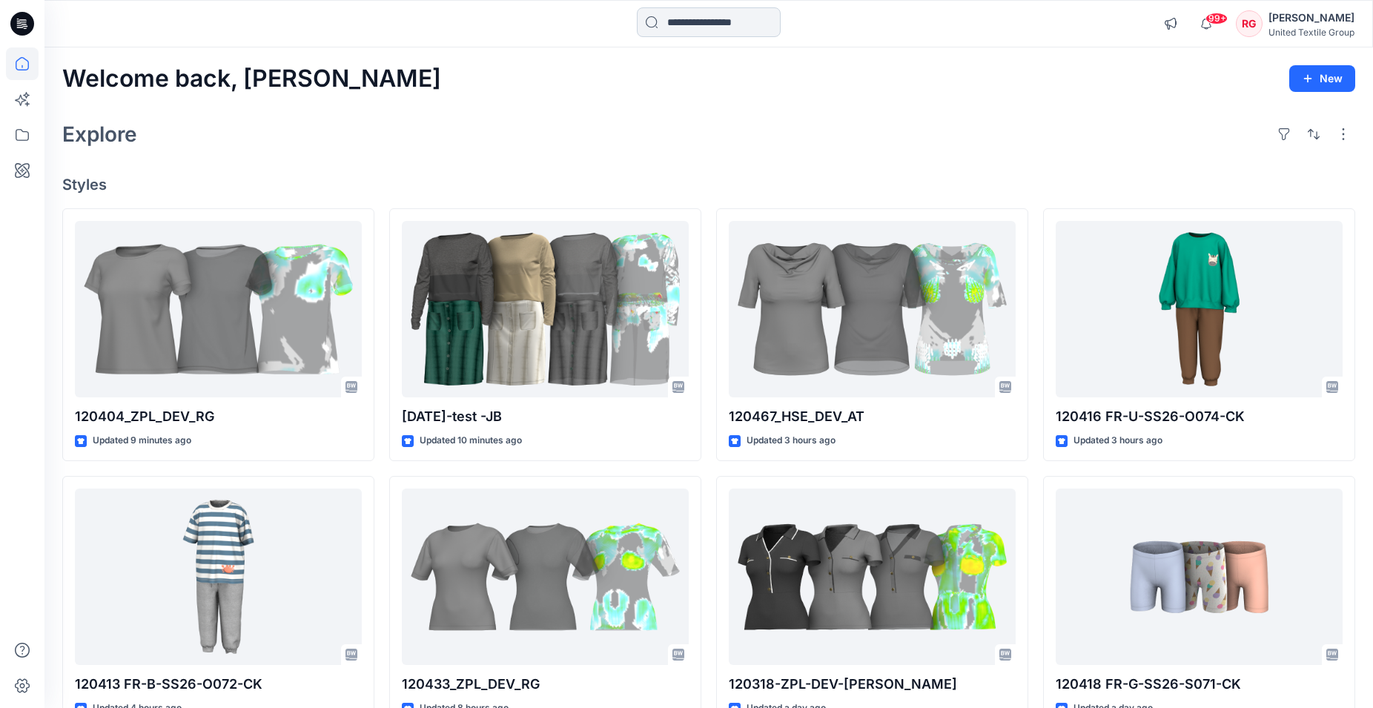
click at [684, 21] on input at bounding box center [709, 22] width 144 height 30
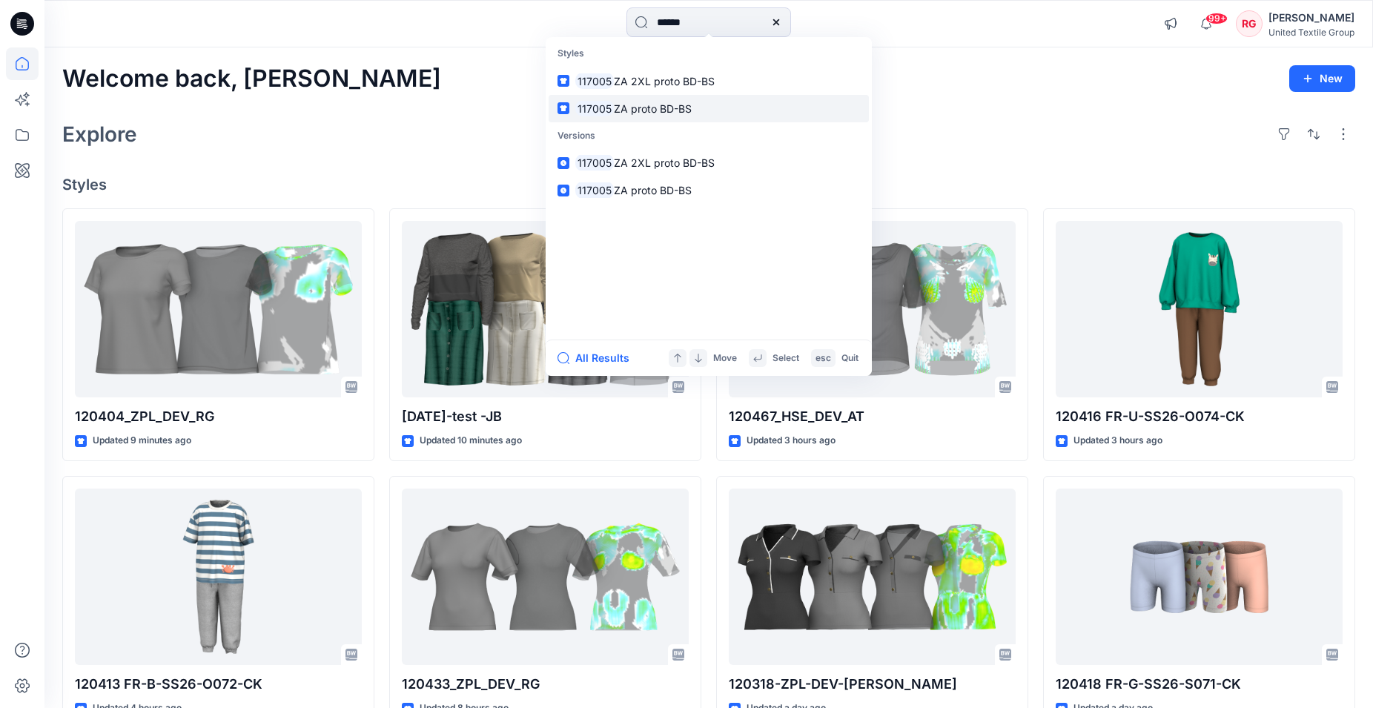
type input "******"
click at [653, 110] on span "ZA proto BD-BS" at bounding box center [653, 108] width 78 height 13
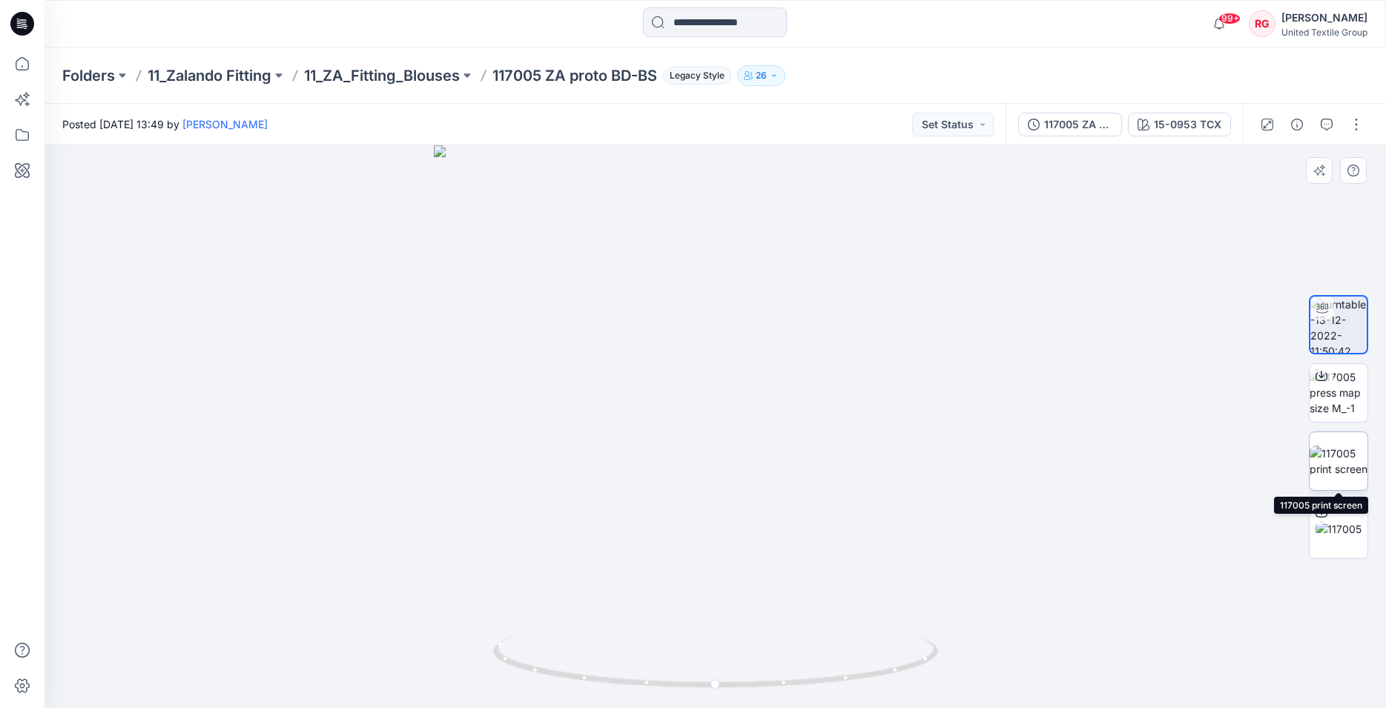
click at [1335, 469] on img at bounding box center [1338, 461] width 58 height 31
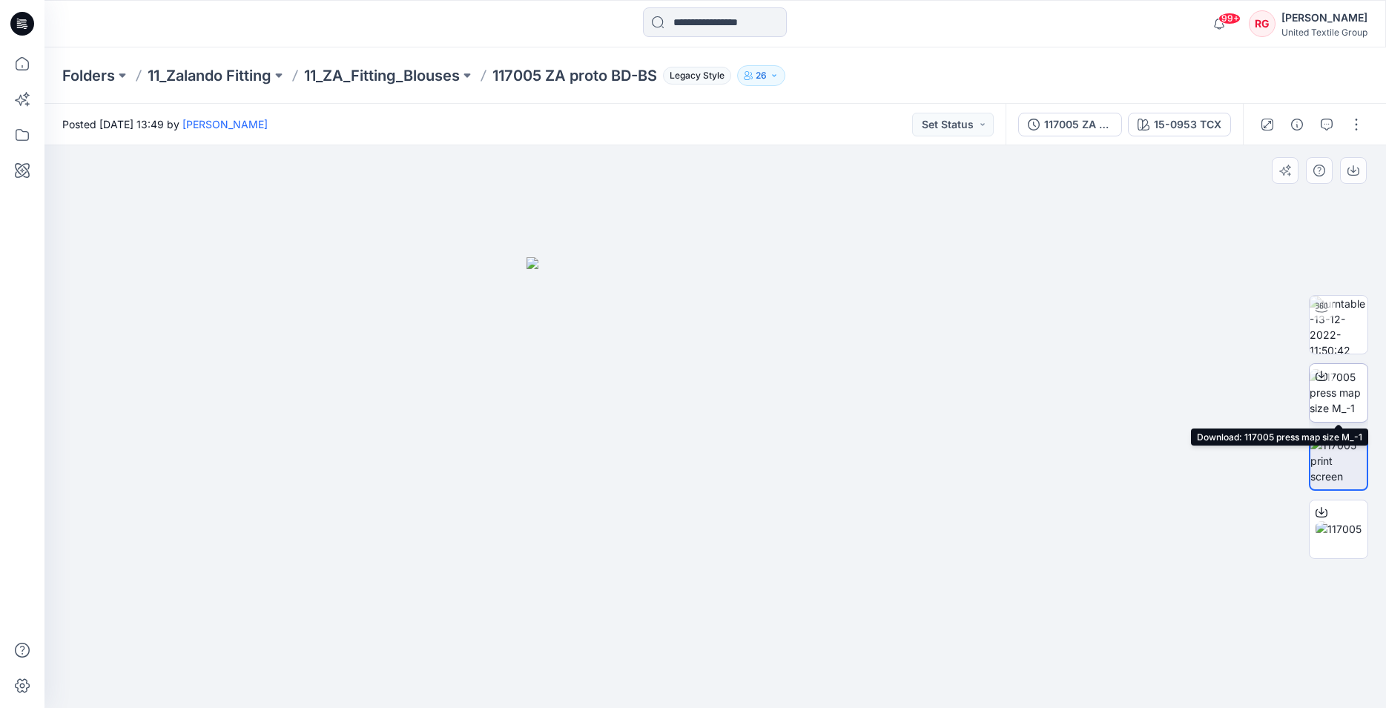
click at [1332, 392] on img at bounding box center [1338, 392] width 58 height 47
click at [1337, 395] on img at bounding box center [1338, 392] width 58 height 47
click at [1319, 374] on icon at bounding box center [1321, 376] width 12 height 12
click at [1341, 521] on img at bounding box center [1338, 529] width 46 height 16
click at [1340, 530] on img at bounding box center [1338, 529] width 46 height 16
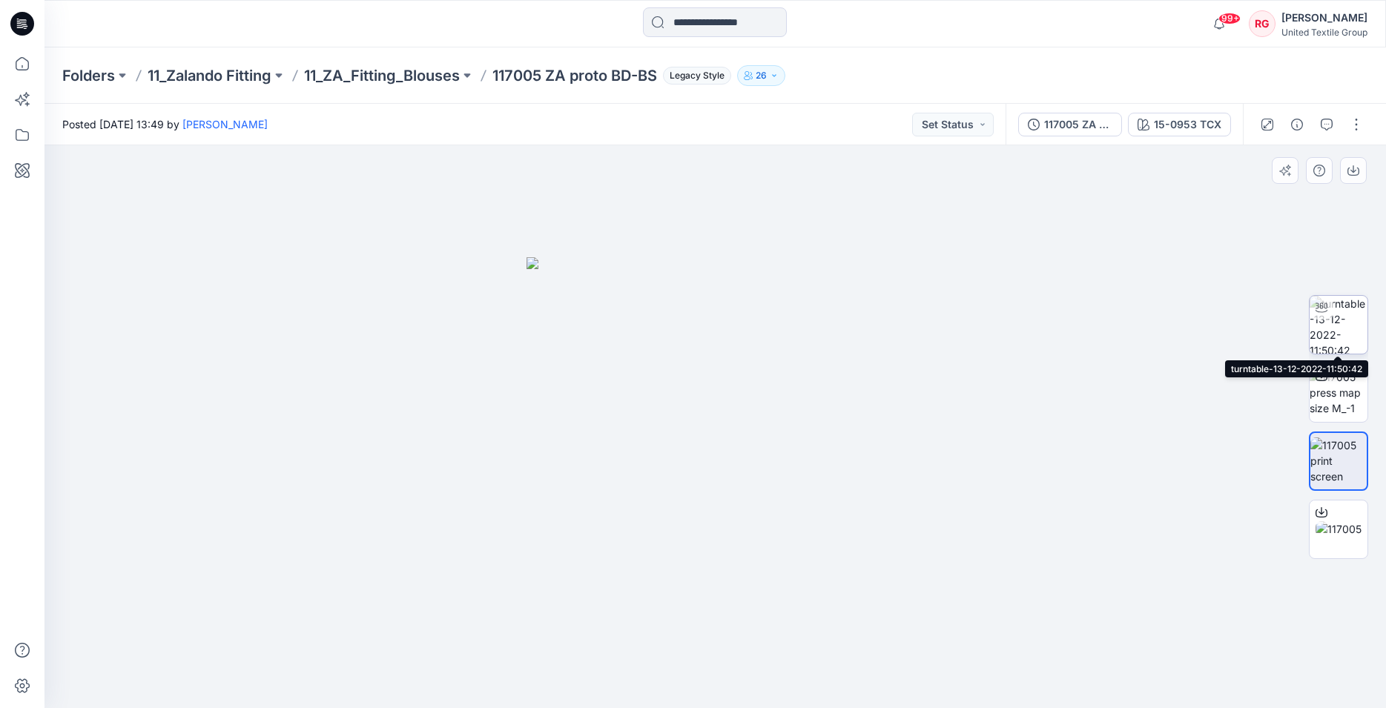
click at [1326, 325] on img at bounding box center [1338, 325] width 58 height 58
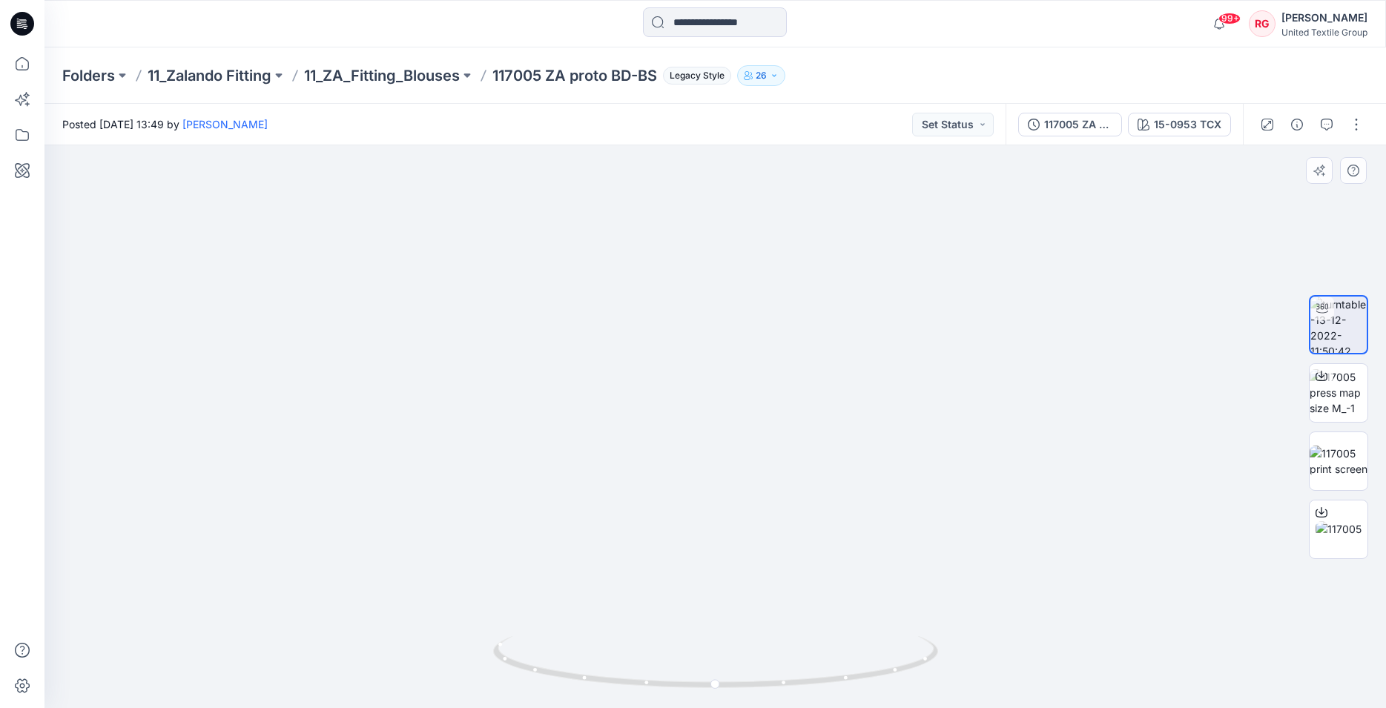
click at [710, 200] on img at bounding box center [715, 266] width 1206 height 884
drag, startPoint x: 710, startPoint y: 222, endPoint x: 725, endPoint y: 365, distance: 143.8
click at [725, 365] on img at bounding box center [715, 337] width 1206 height 741
drag, startPoint x: 721, startPoint y: 689, endPoint x: 749, endPoint y: 662, distance: 39.9
click at [749, 662] on icon at bounding box center [717, 664] width 449 height 56
